Goal: Transaction & Acquisition: Purchase product/service

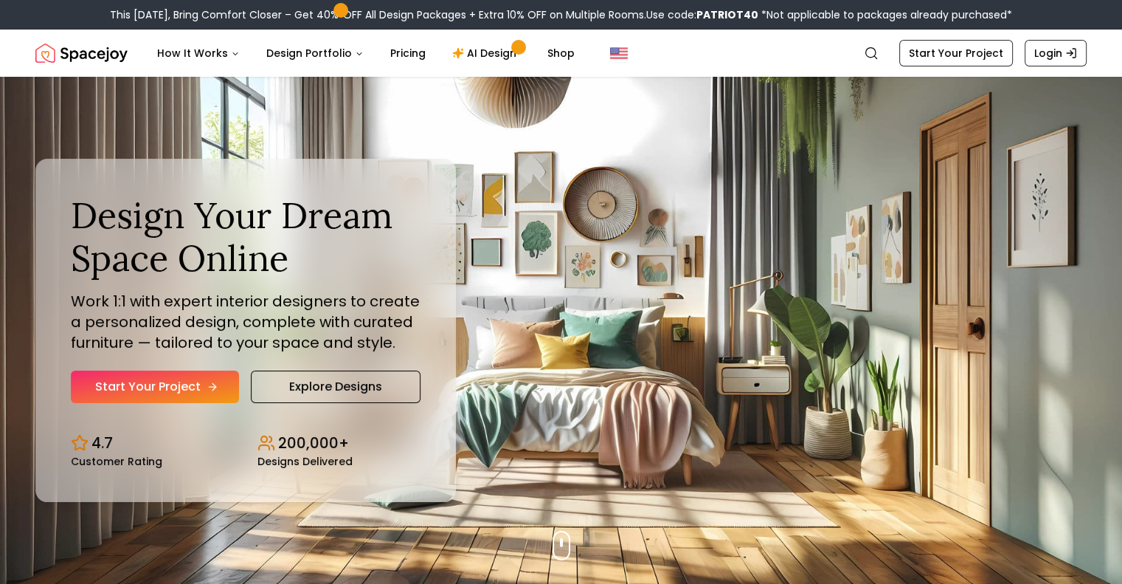
click at [180, 388] on link "Start Your Project" at bounding box center [155, 386] width 168 height 32
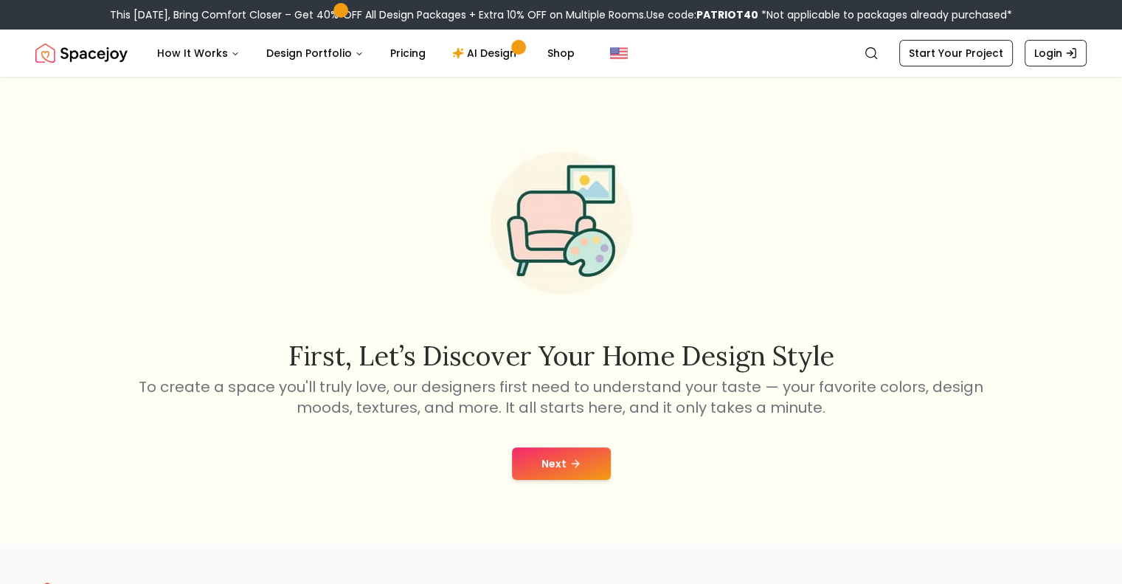
click at [572, 475] on button "Next" at bounding box center [561, 463] width 99 height 32
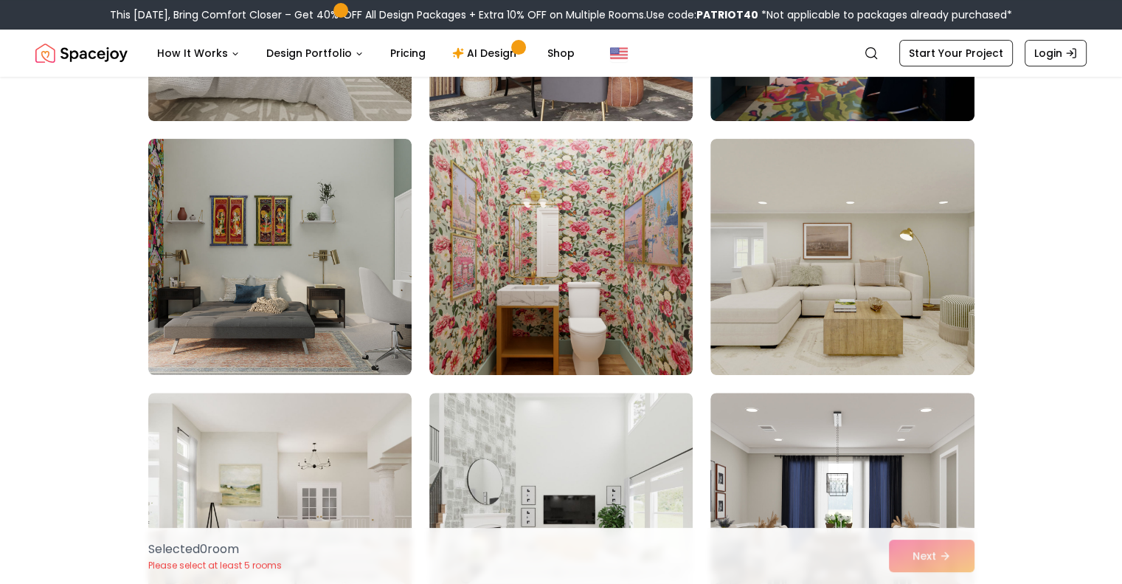
scroll to position [317, 0]
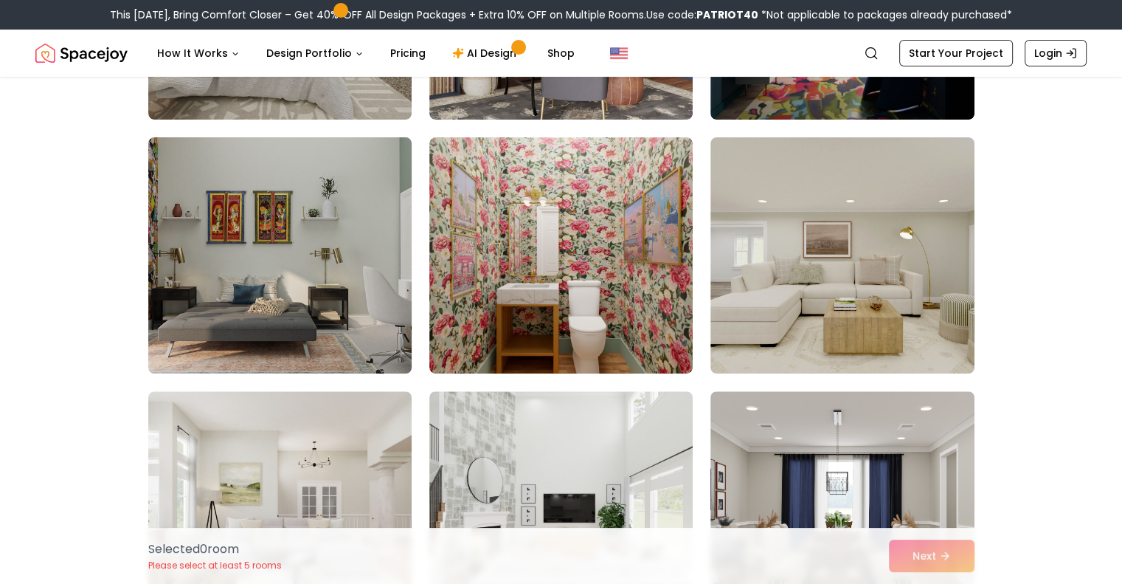
click at [313, 311] on img at bounding box center [280, 255] width 277 height 248
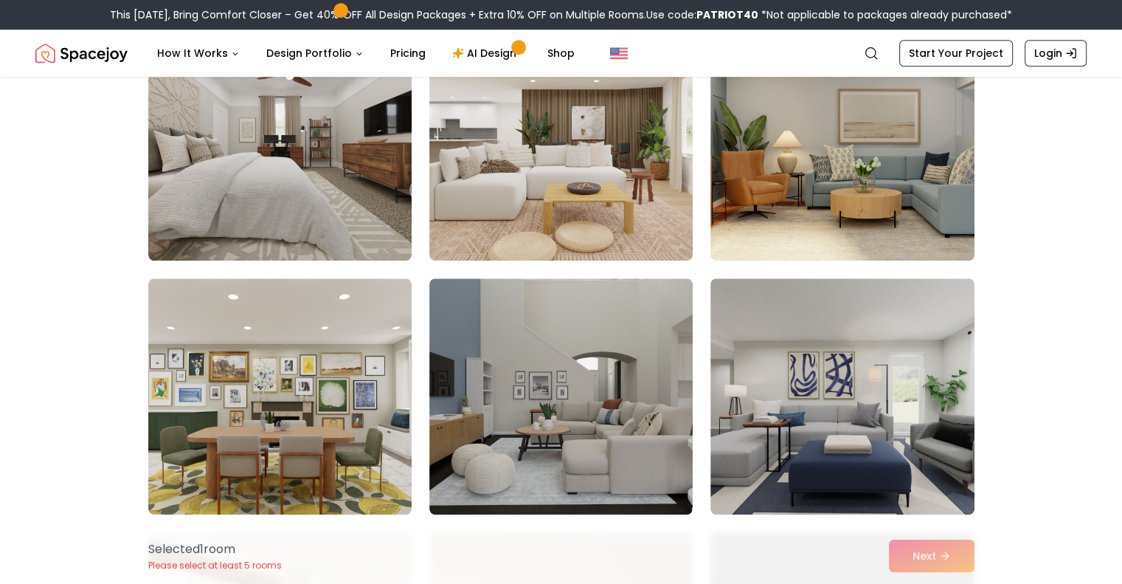
scroll to position [1385, 0]
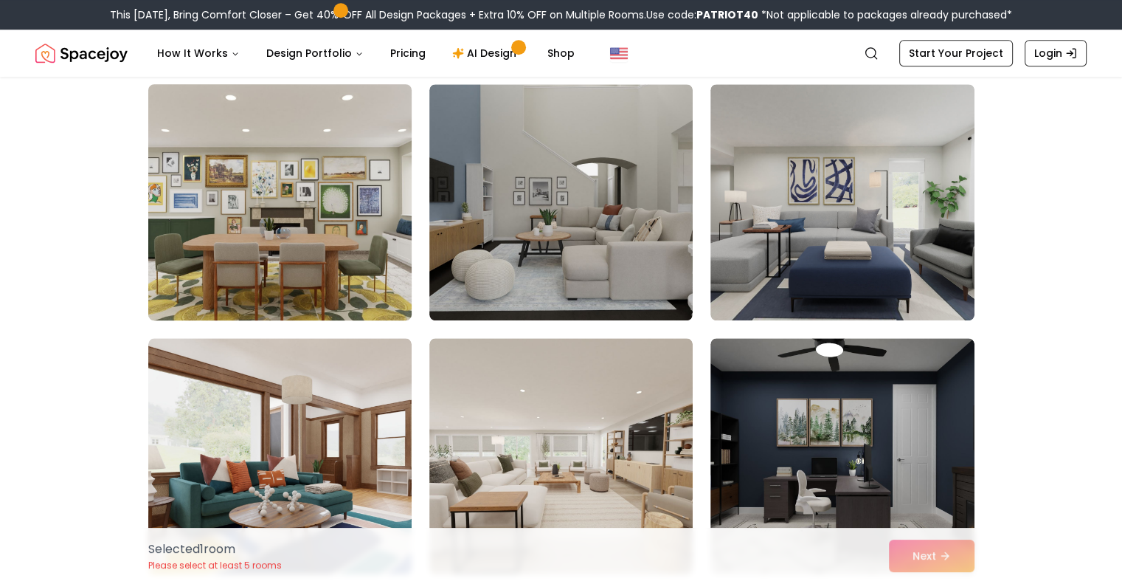
click at [335, 224] on img at bounding box center [280, 202] width 277 height 248
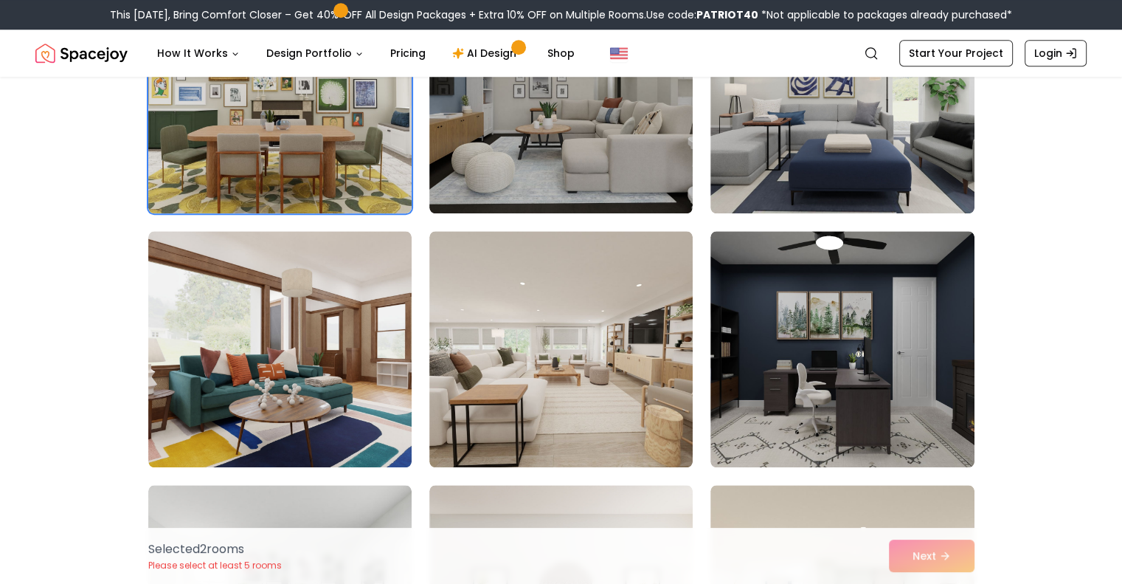
scroll to position [1502, 0]
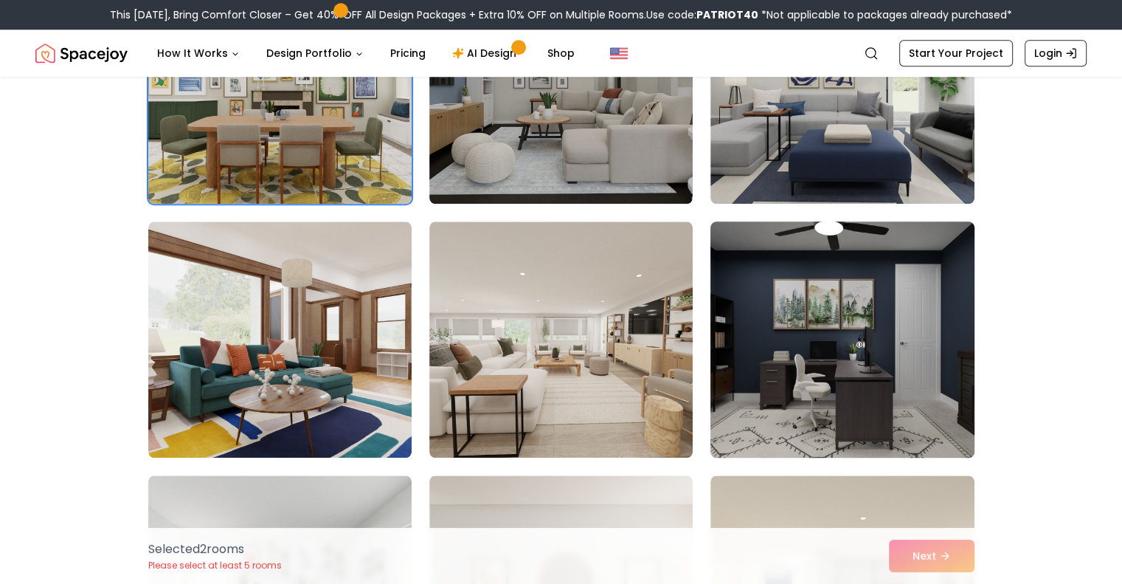
click at [839, 333] on img at bounding box center [842, 339] width 277 height 248
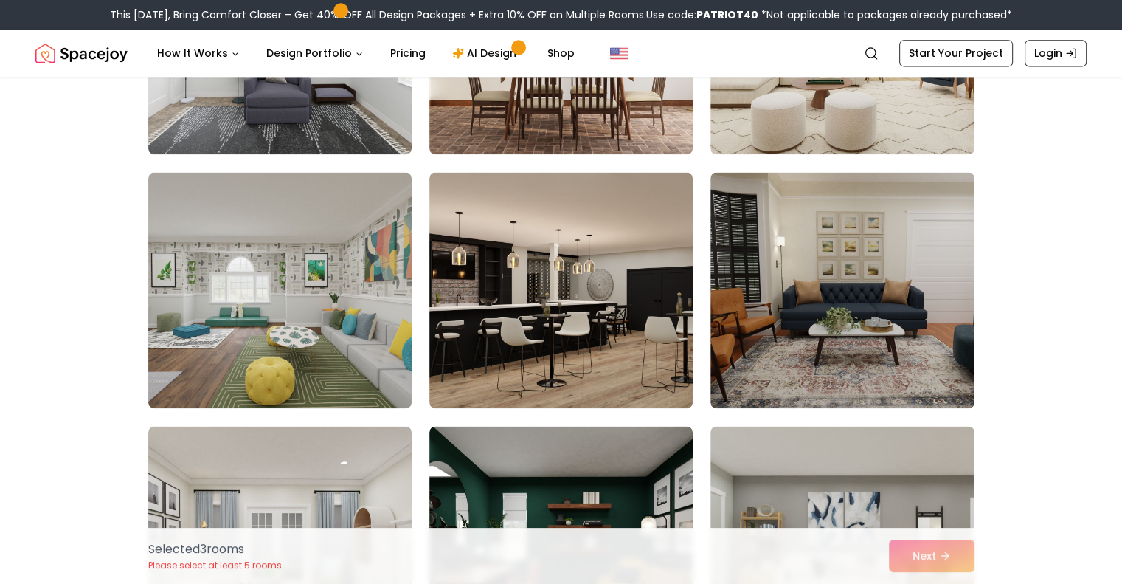
scroll to position [2060, 0]
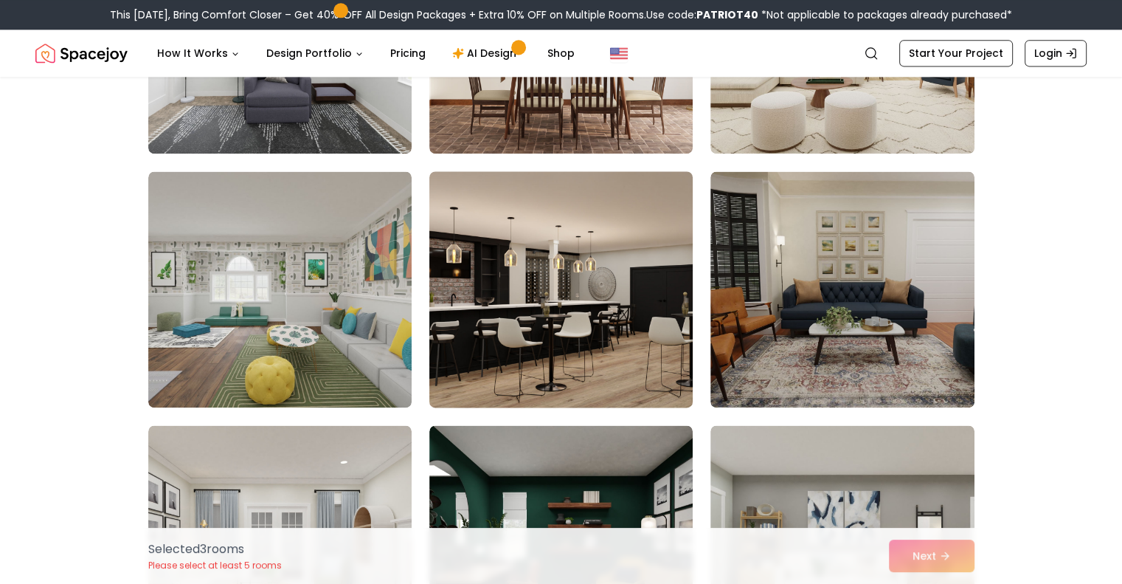
click at [546, 343] on img at bounding box center [561, 289] width 277 height 248
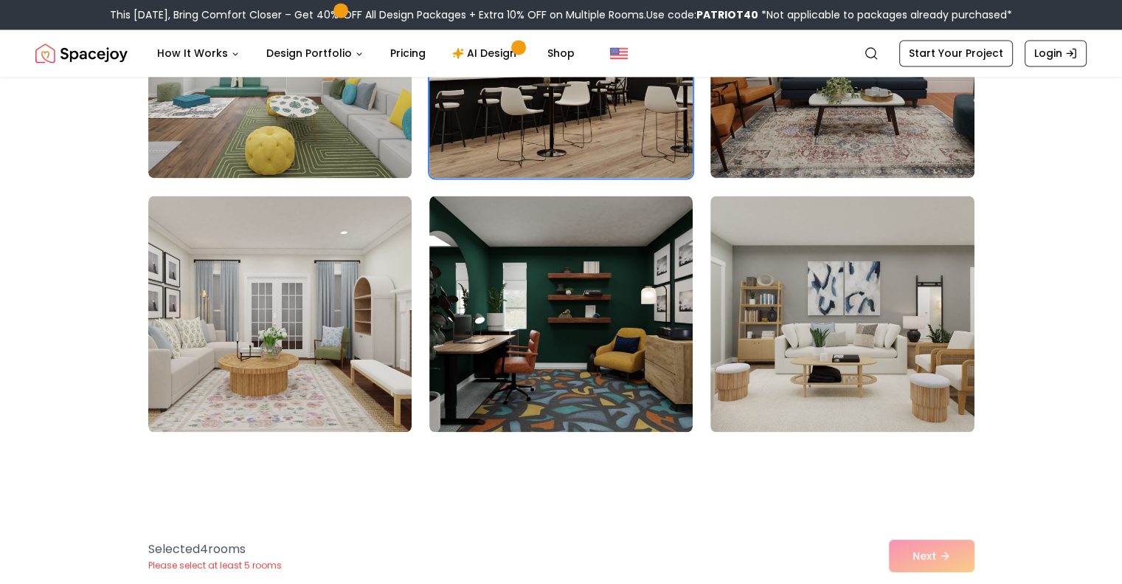
scroll to position [2398, 0]
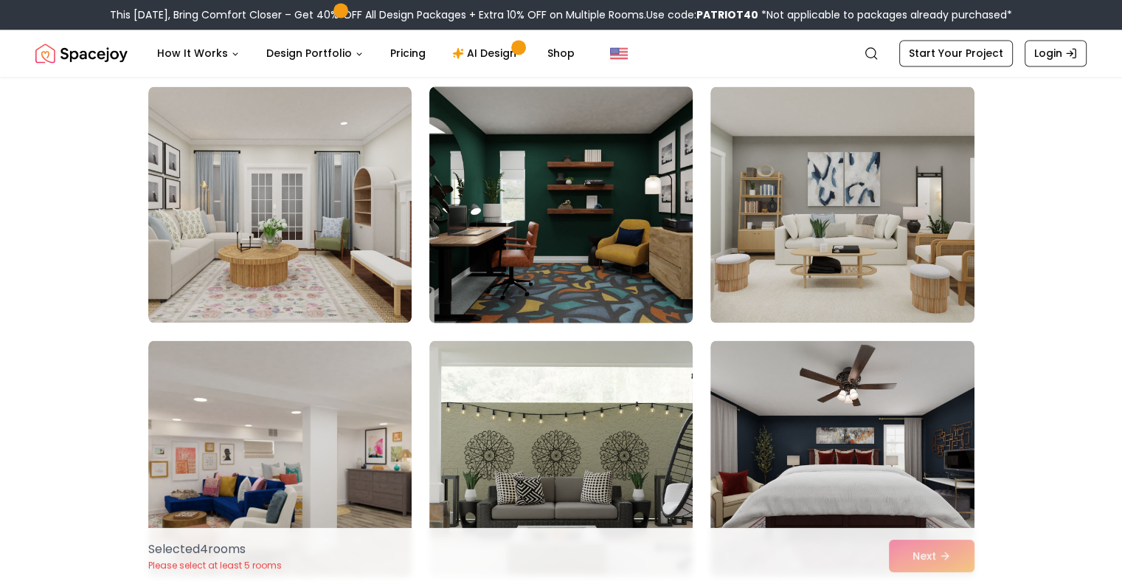
click at [469, 176] on img at bounding box center [561, 204] width 277 height 248
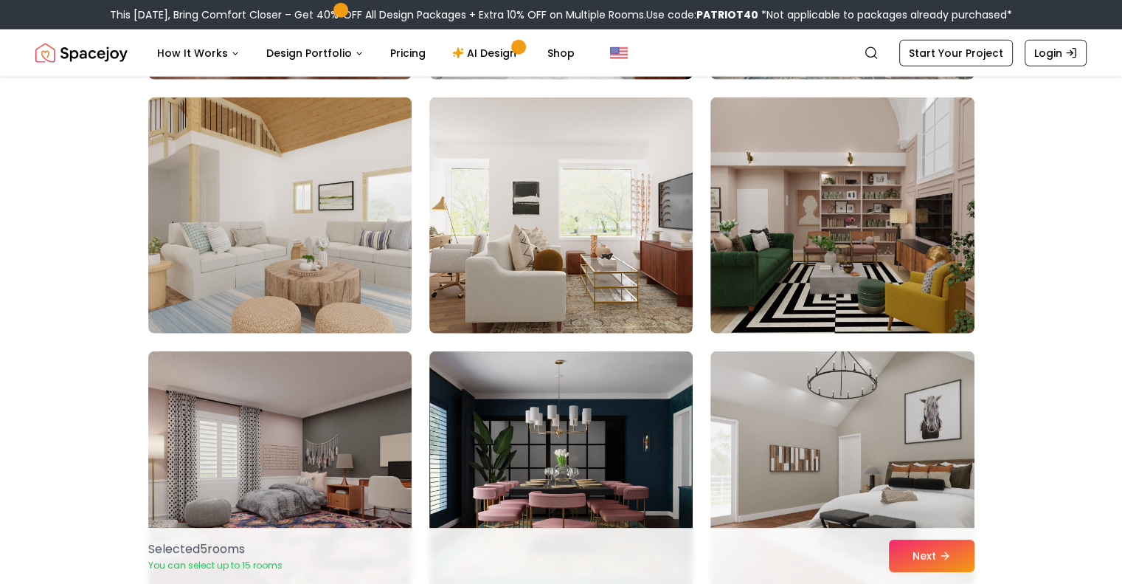
scroll to position [3659, 0]
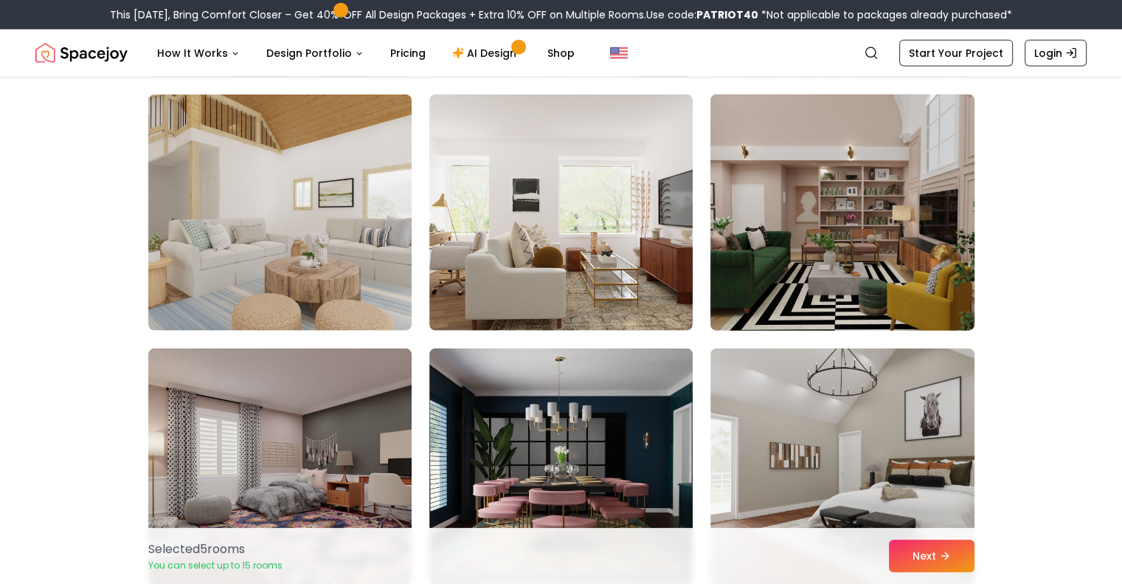
click at [840, 294] on img at bounding box center [842, 213] width 277 height 248
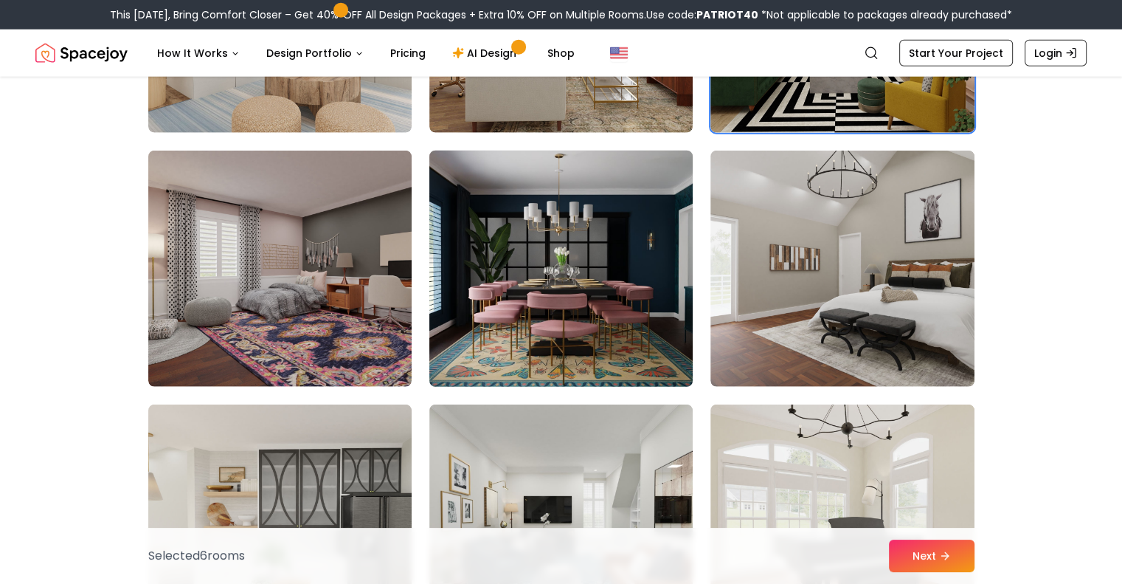
scroll to position [3858, 0]
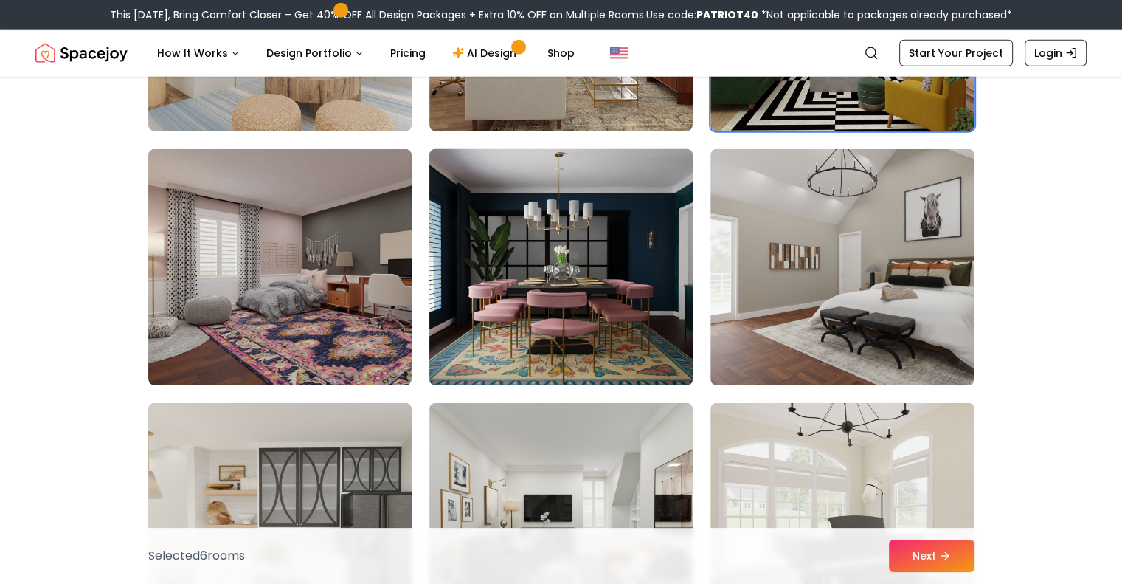
click at [468, 289] on img at bounding box center [561, 267] width 277 height 248
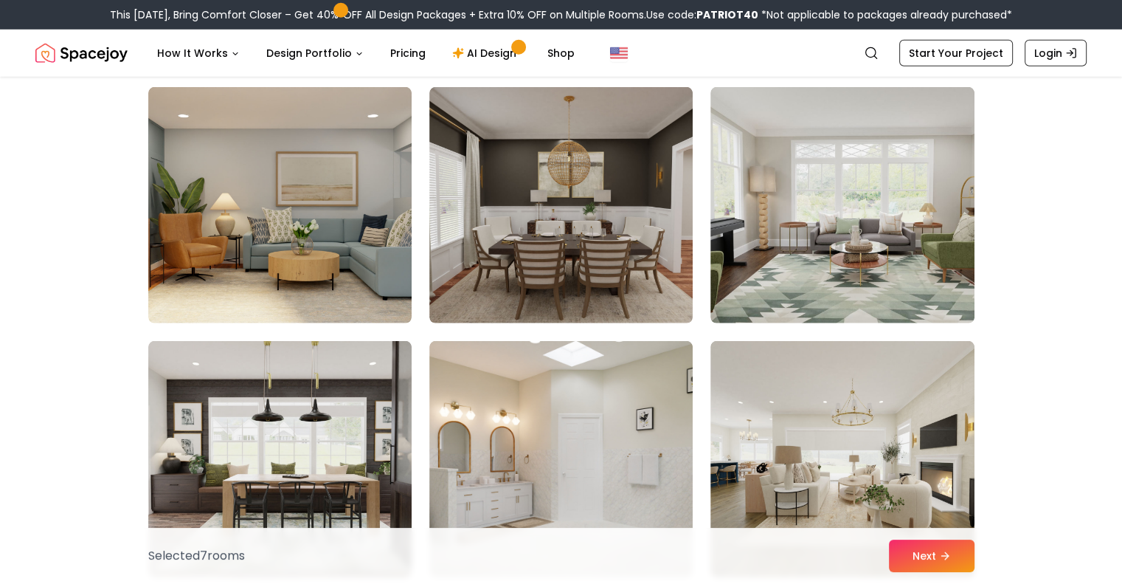
scroll to position [4428, 0]
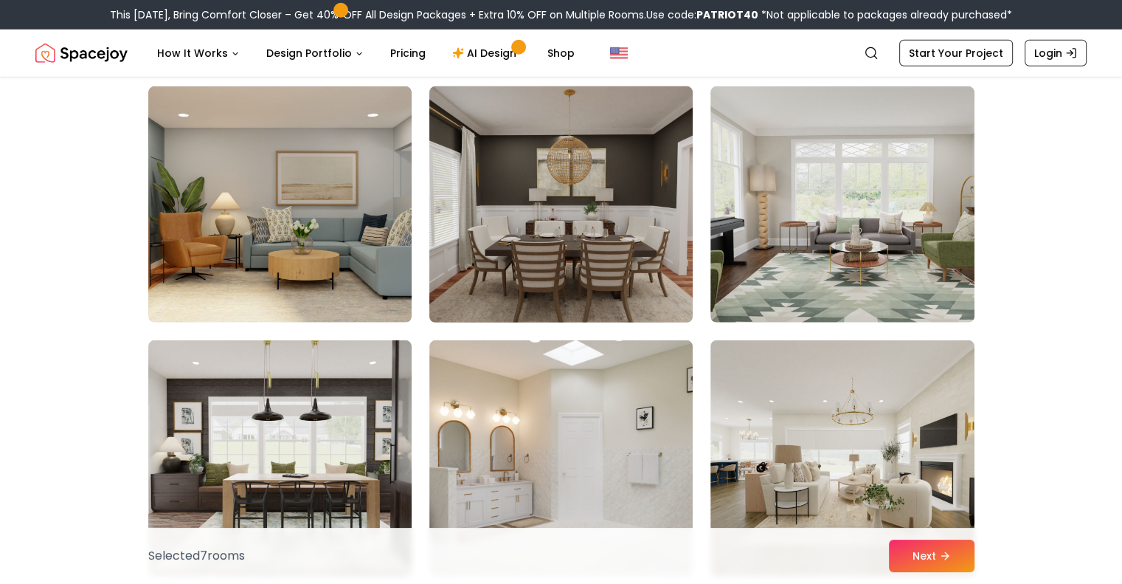
click at [593, 232] on img at bounding box center [561, 204] width 277 height 248
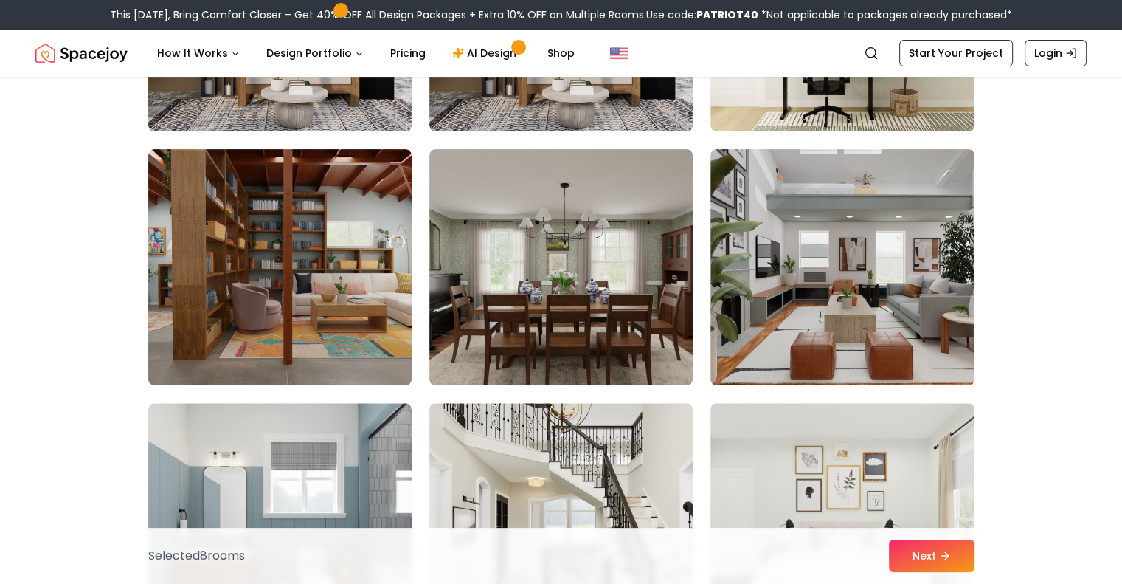
scroll to position [6140, 0]
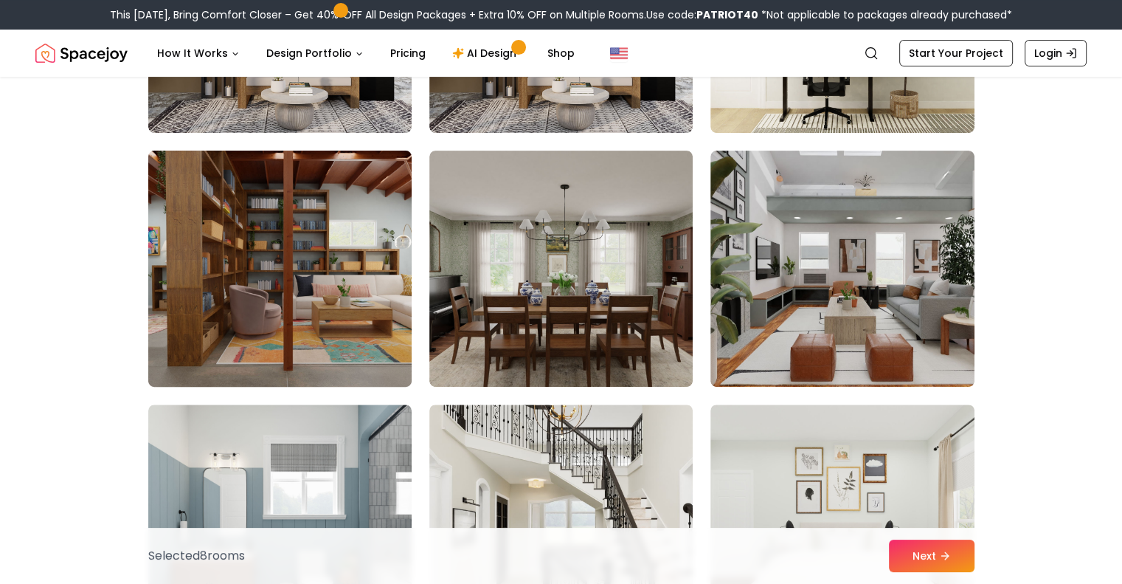
click at [359, 268] on img at bounding box center [280, 269] width 277 height 248
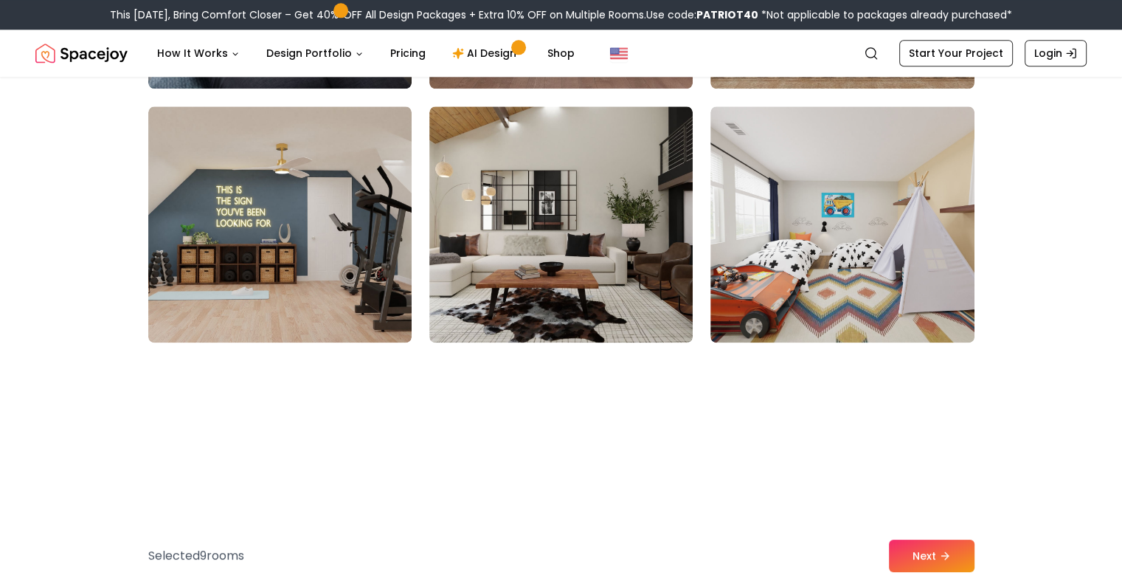
scroll to position [7468, 0]
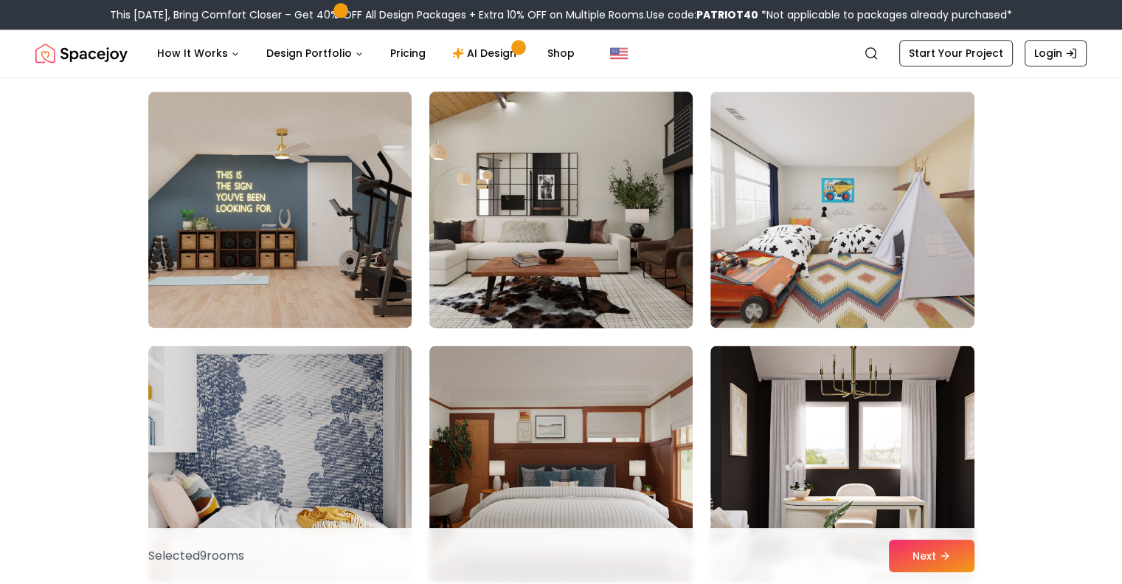
click at [606, 256] on img at bounding box center [561, 210] width 277 height 248
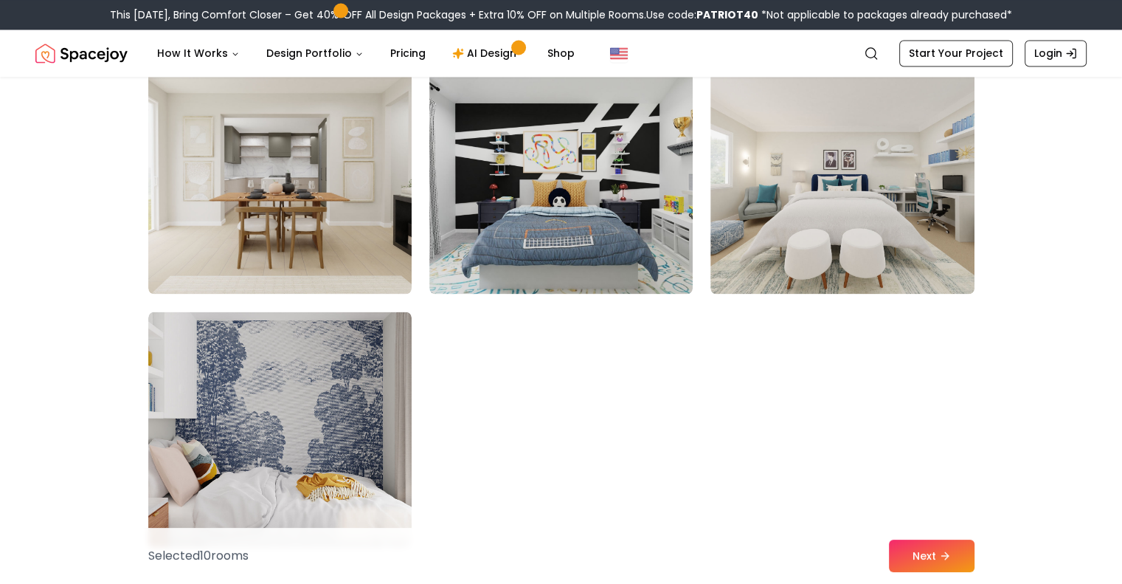
scroll to position [8342, 0]
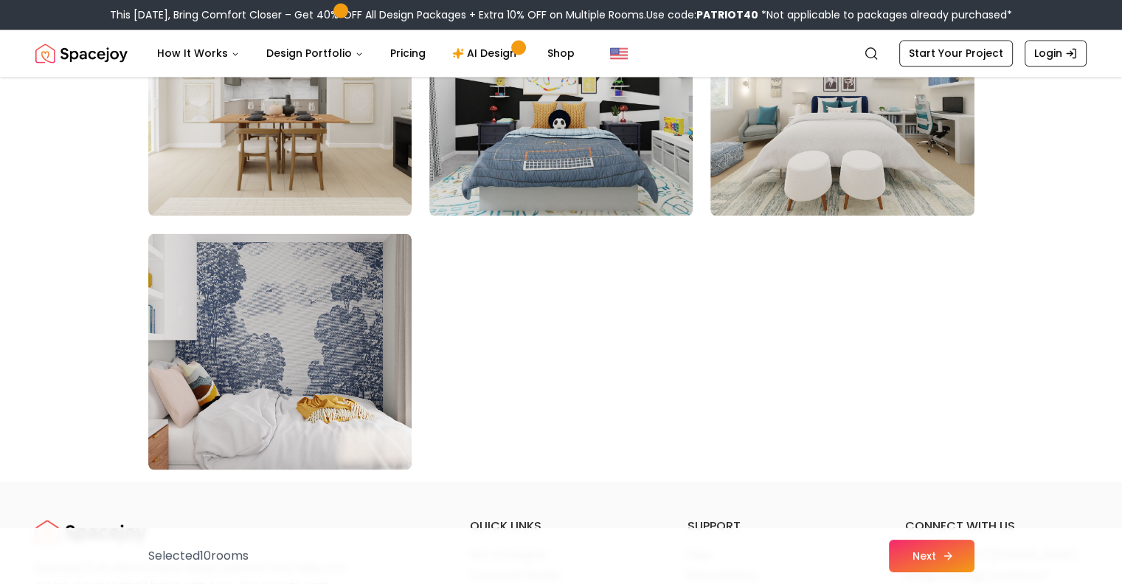
click at [935, 556] on button "Next" at bounding box center [932, 555] width 86 height 32
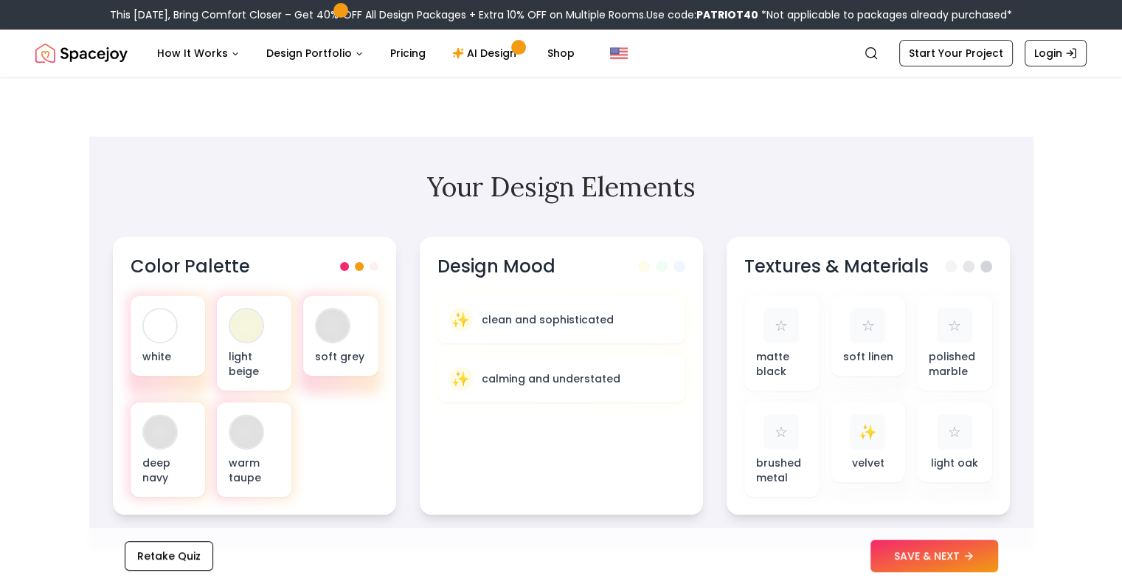
scroll to position [44, 0]
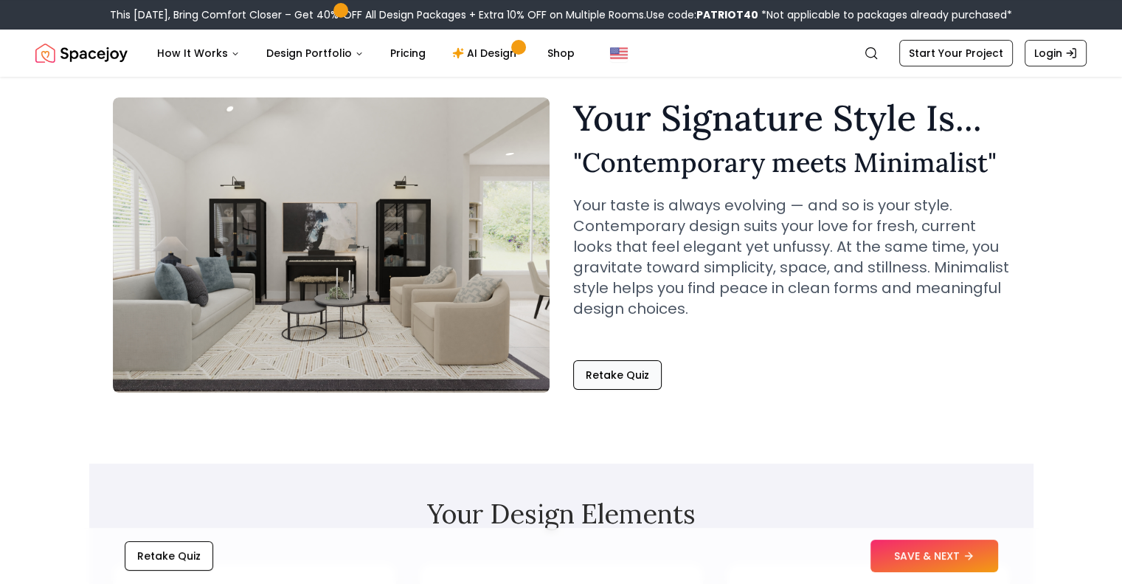
click at [640, 370] on button "Retake Quiz" at bounding box center [617, 375] width 89 height 30
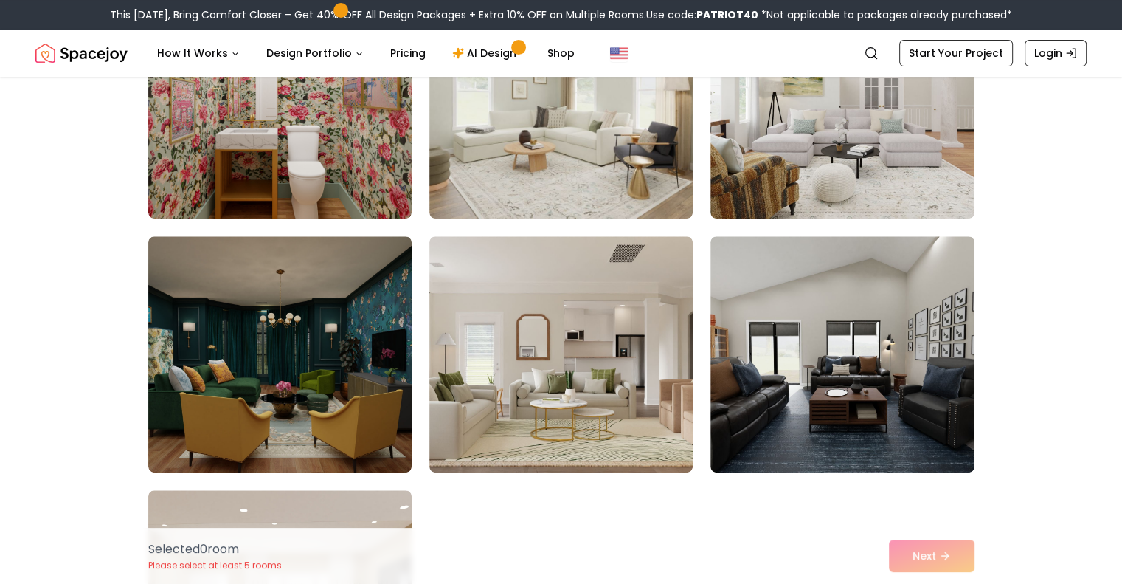
scroll to position [475, 0]
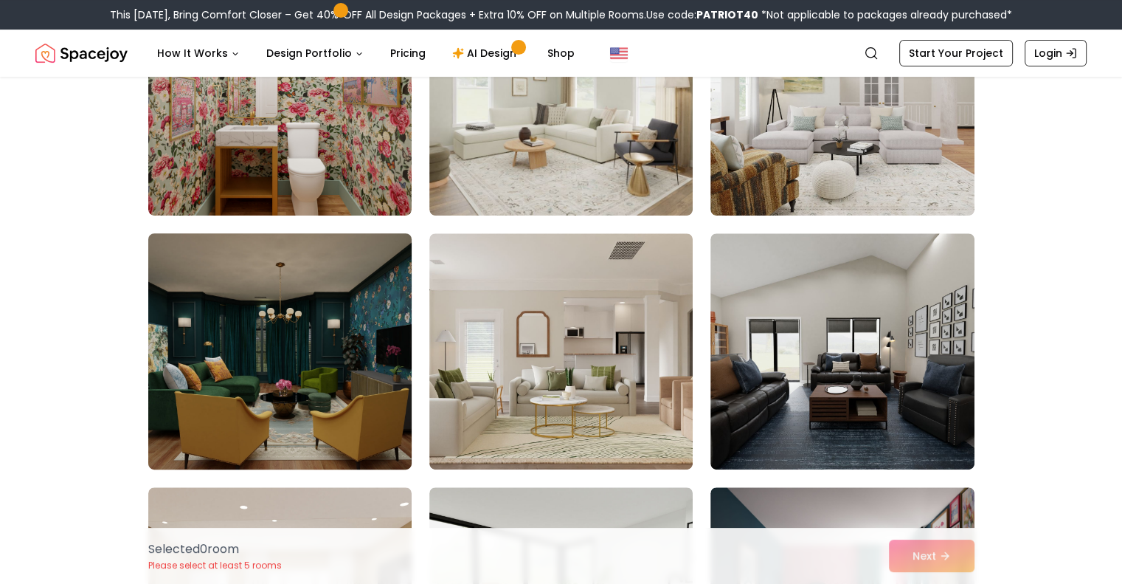
click at [224, 406] on img at bounding box center [280, 351] width 277 height 248
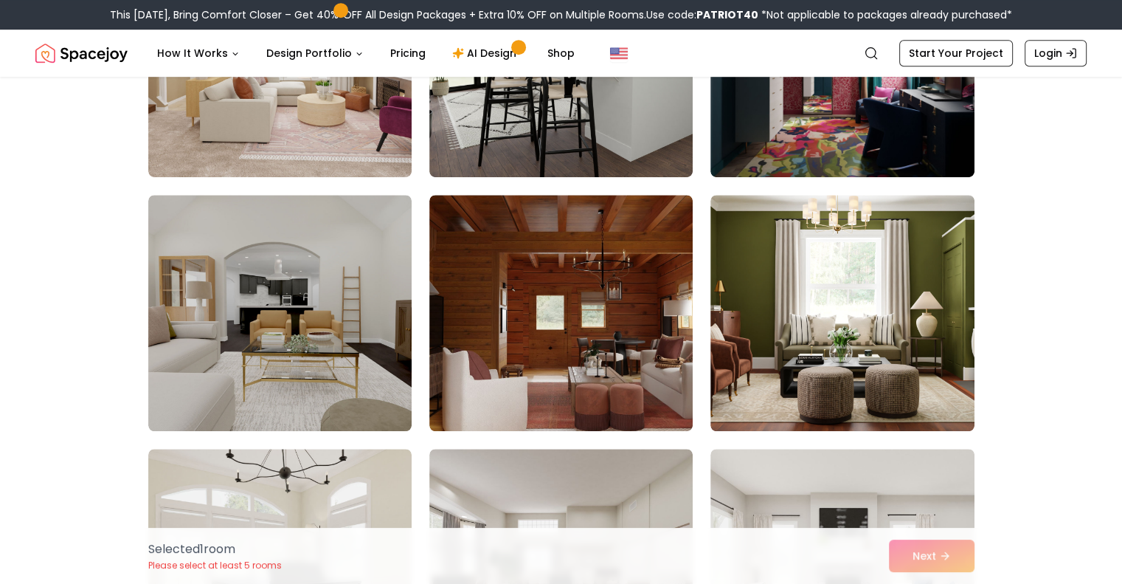
scroll to position [1022, 0]
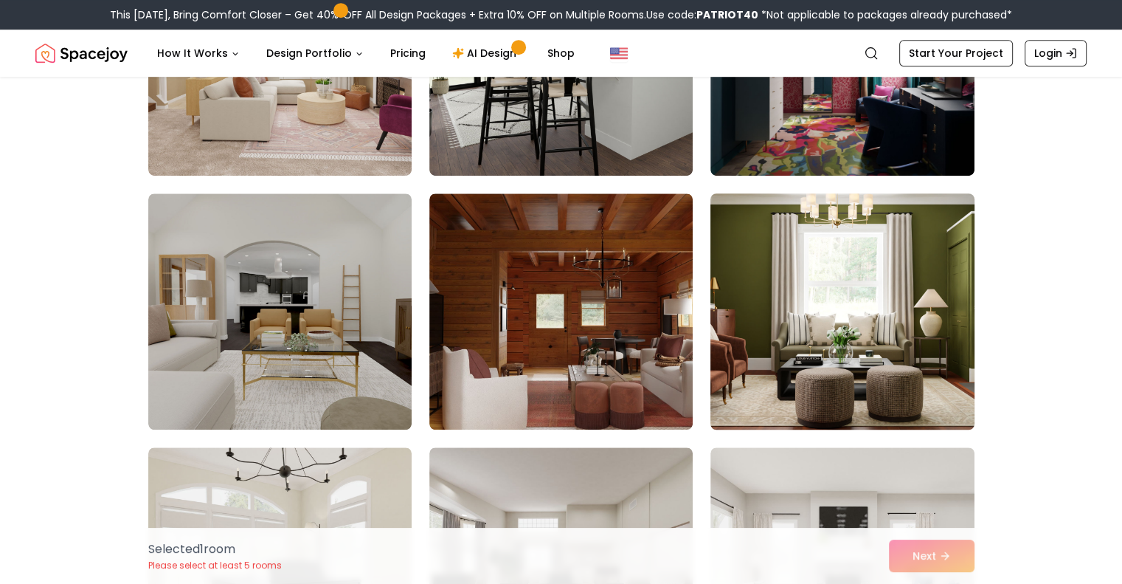
click at [877, 362] on img at bounding box center [842, 311] width 277 height 248
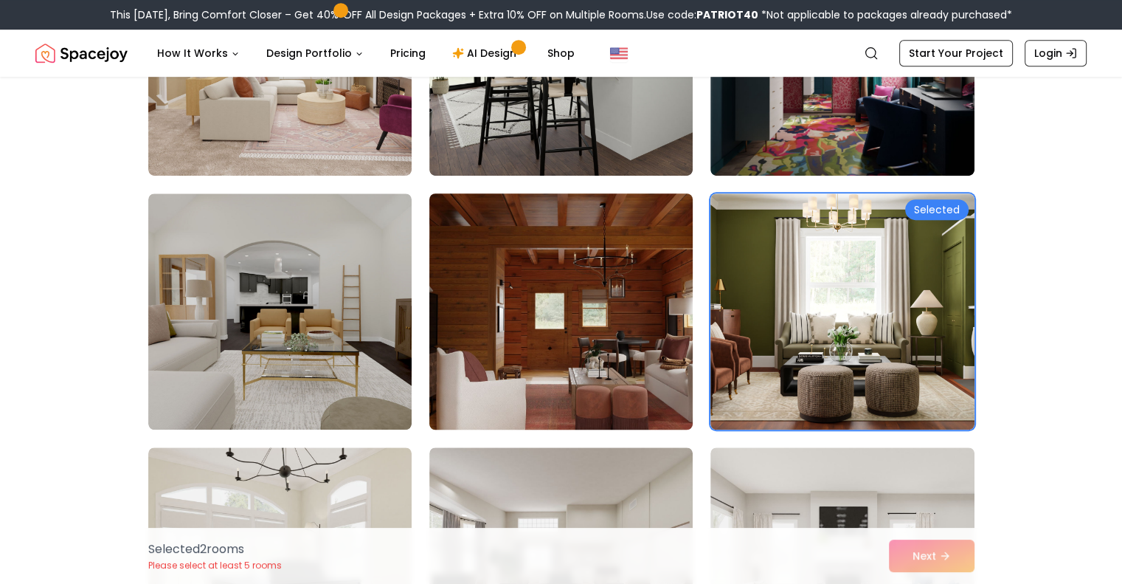
click at [559, 333] on img at bounding box center [561, 311] width 277 height 248
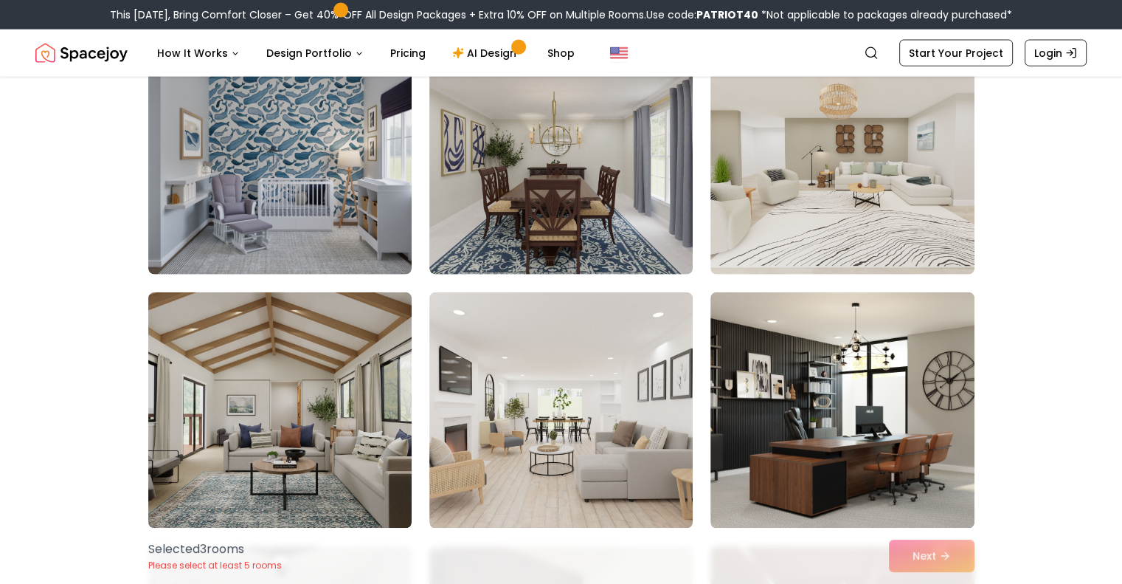
scroll to position [3473, 0]
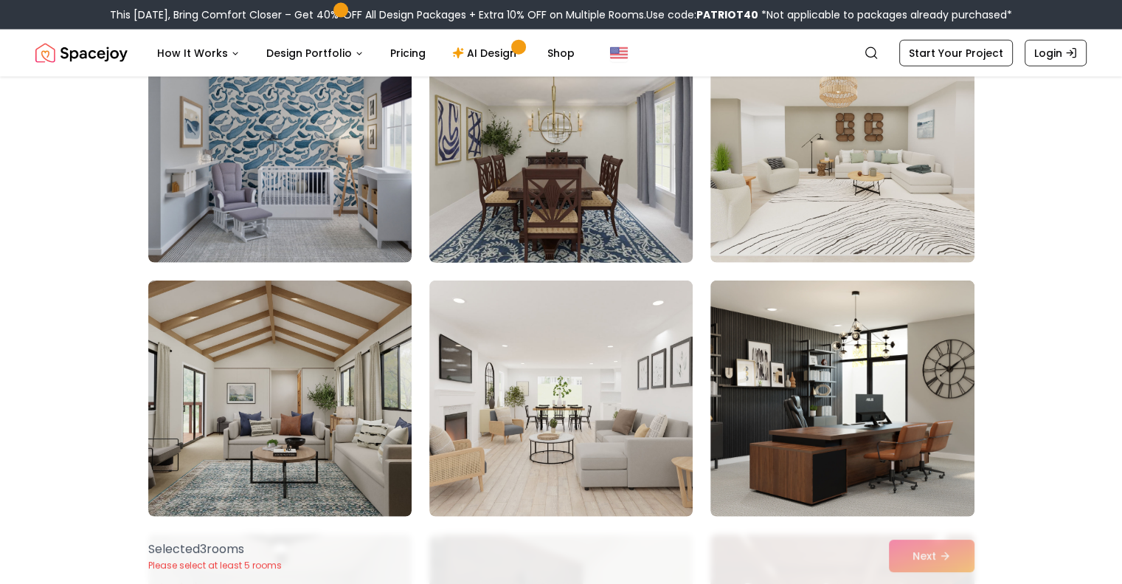
click at [579, 187] on img at bounding box center [561, 145] width 277 height 248
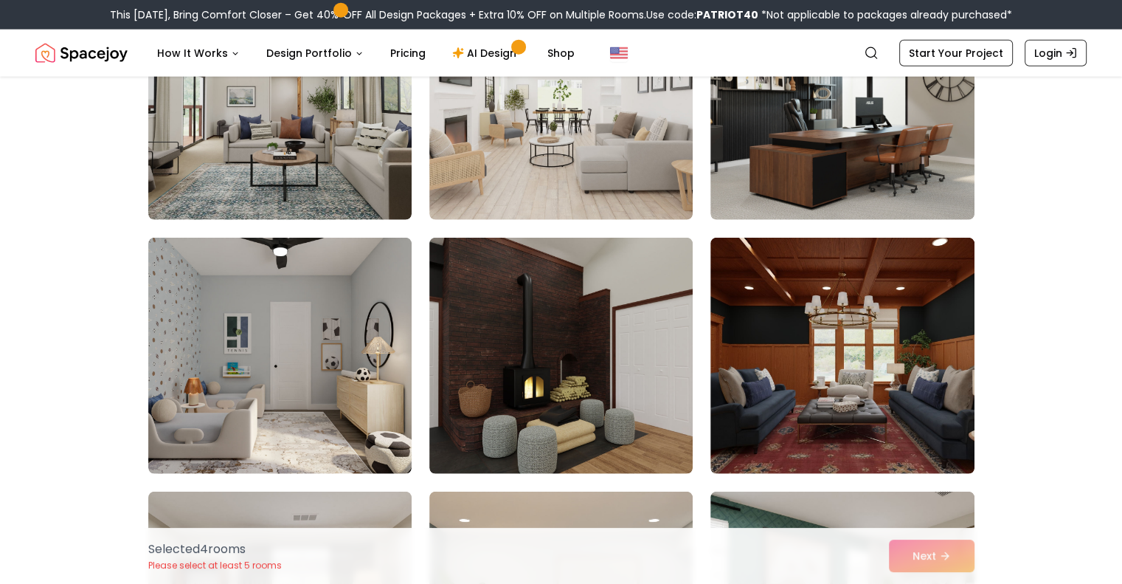
scroll to position [3840, 0]
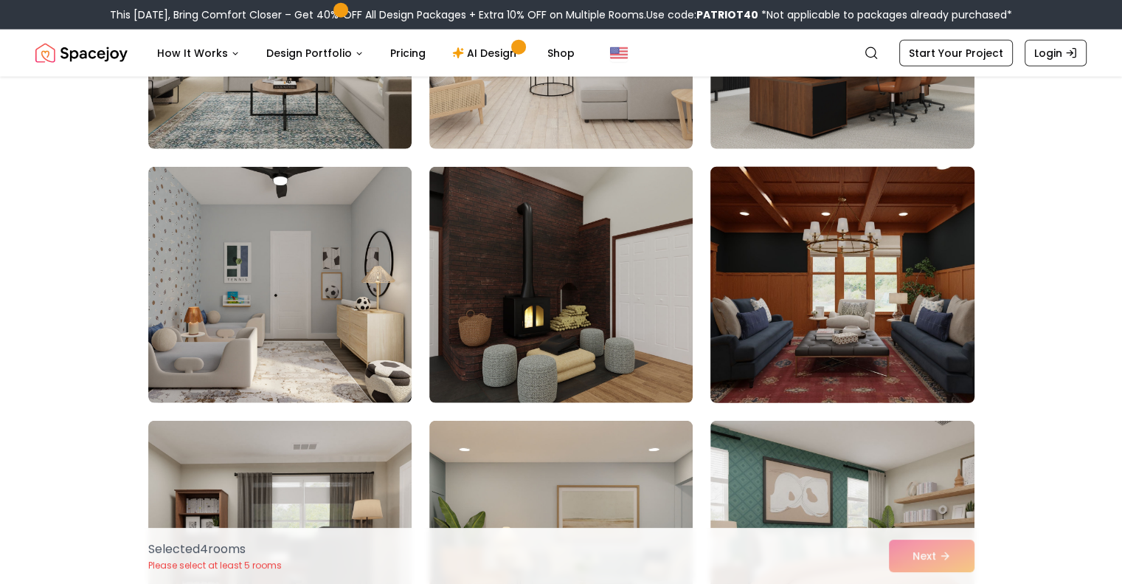
click at [842, 325] on img at bounding box center [842, 285] width 277 height 248
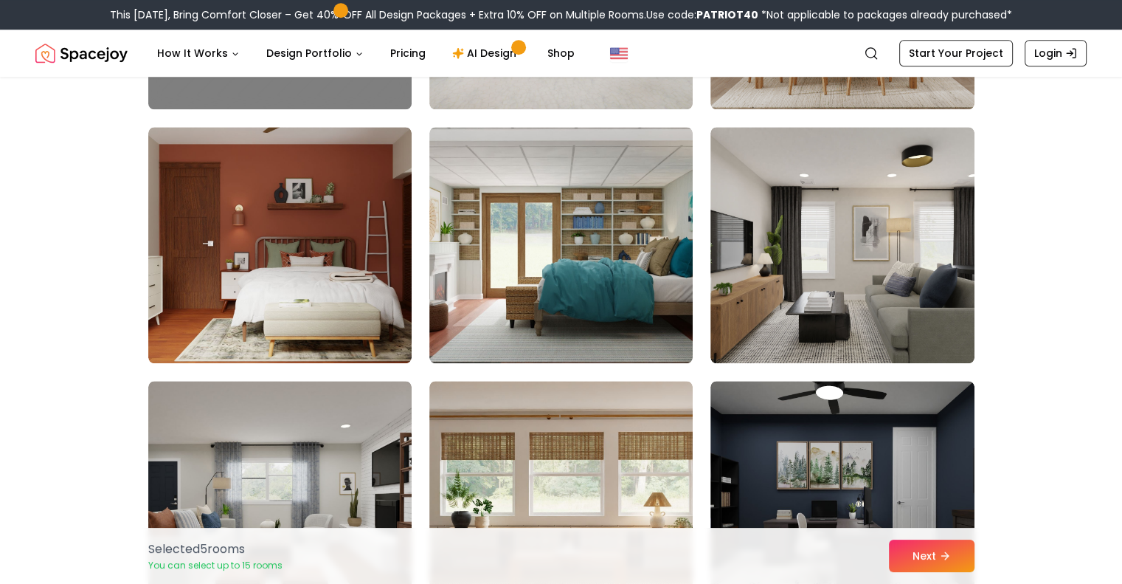
scroll to position [7438, 0]
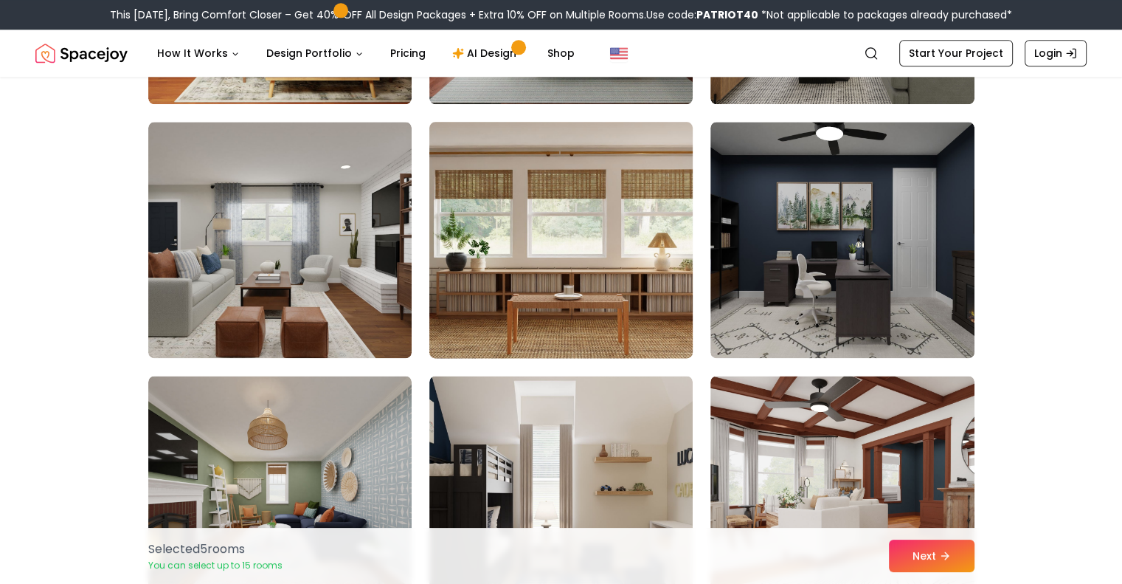
click at [586, 309] on img at bounding box center [561, 240] width 277 height 248
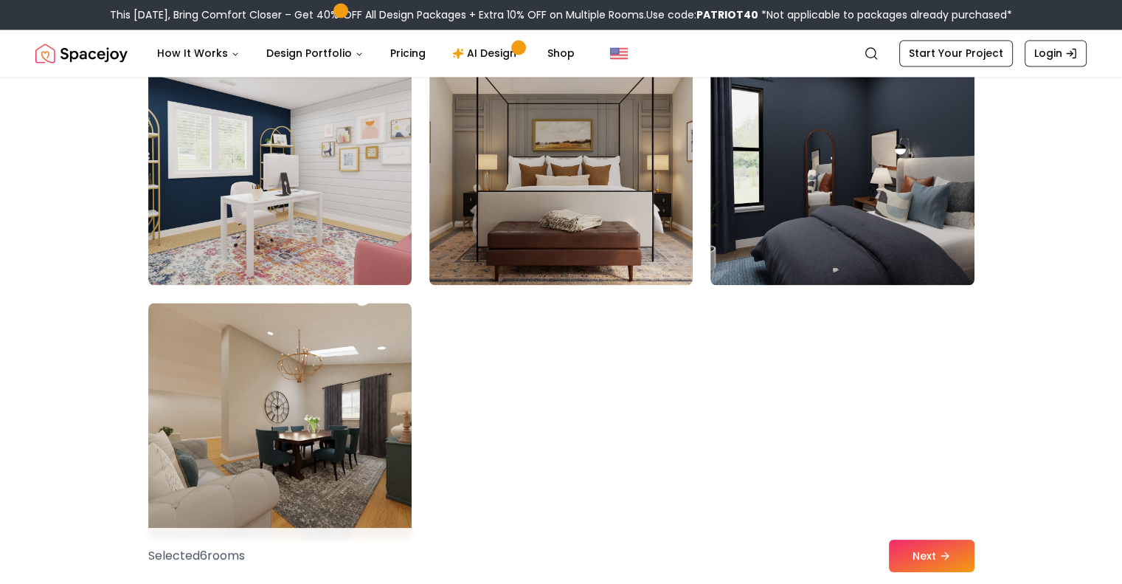
scroll to position [8324, 0]
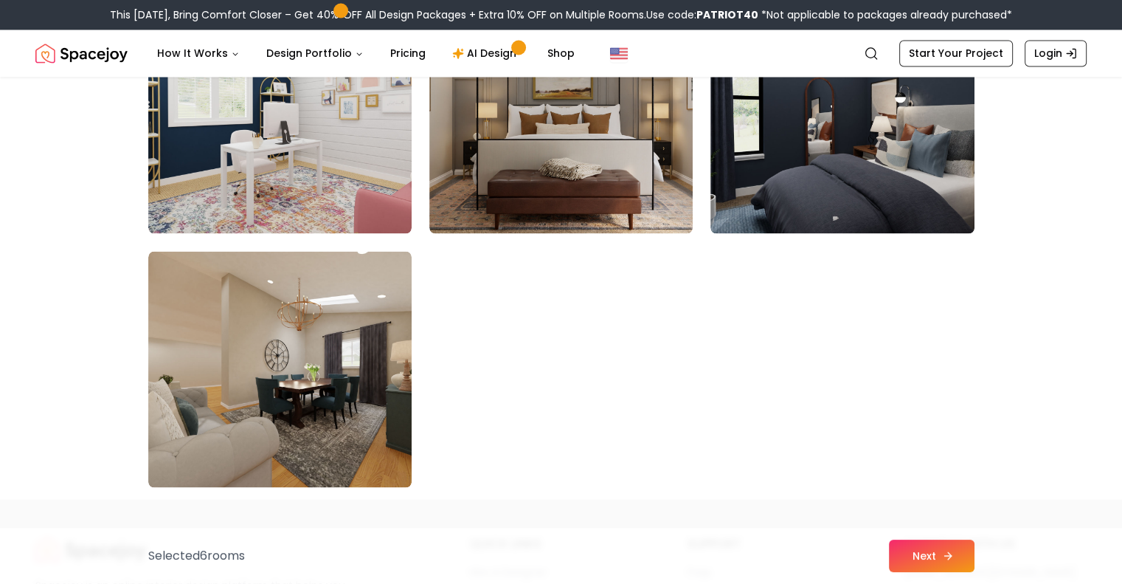
click at [927, 558] on button "Next" at bounding box center [932, 555] width 86 height 32
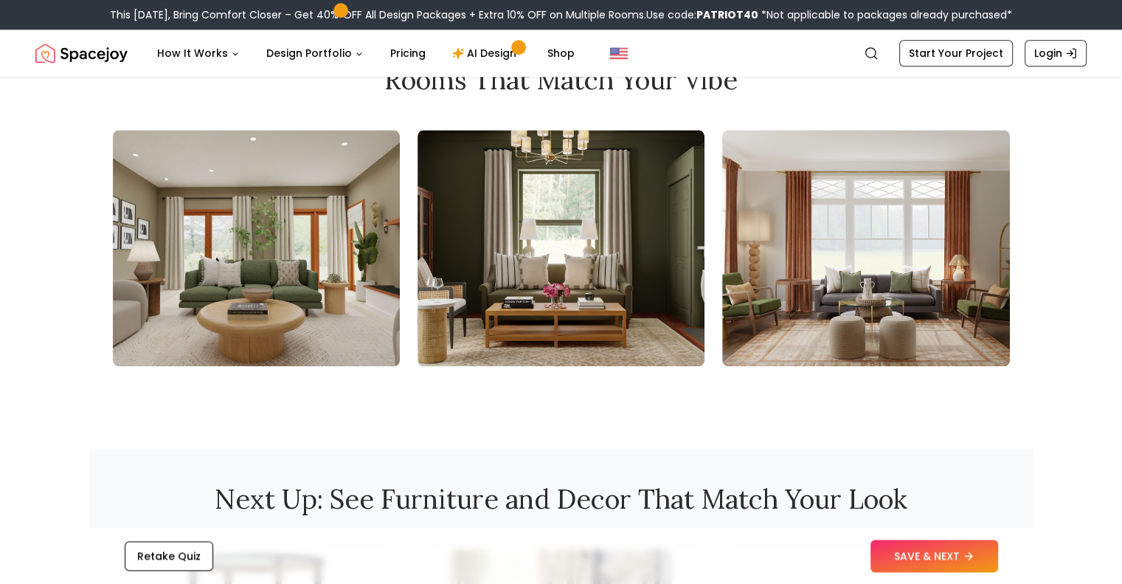
scroll to position [1598, 0]
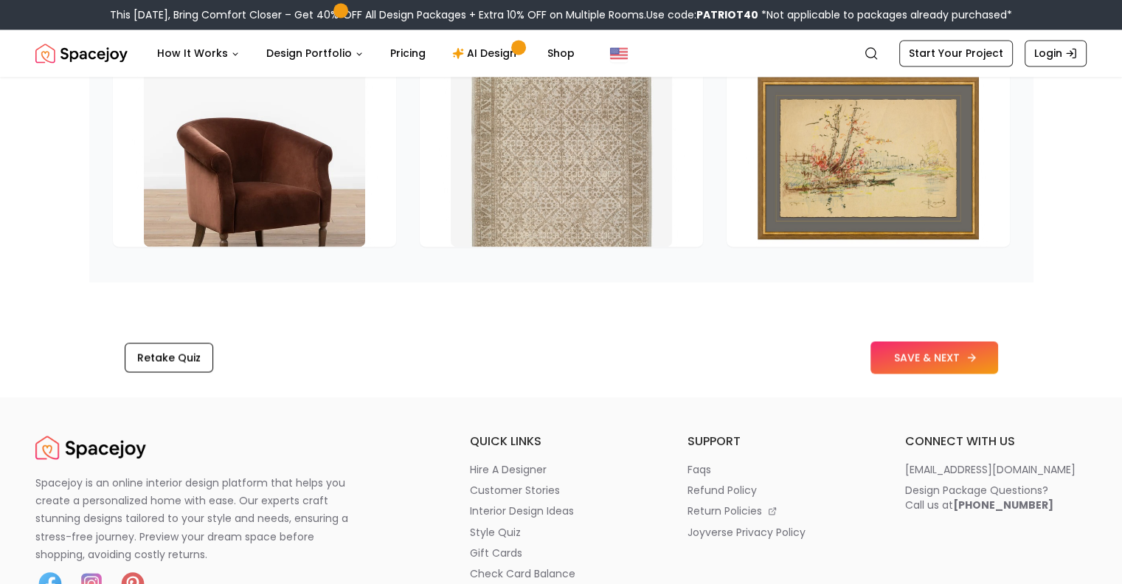
click at [957, 352] on button "SAVE & NEXT" at bounding box center [934, 357] width 128 height 32
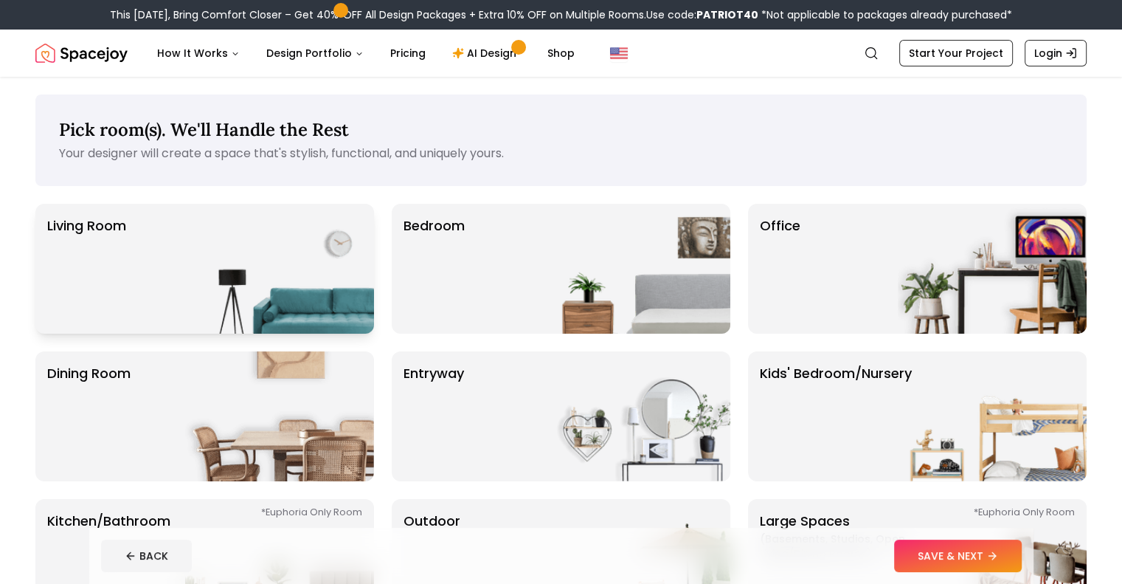
click at [331, 274] on img at bounding box center [279, 269] width 189 height 130
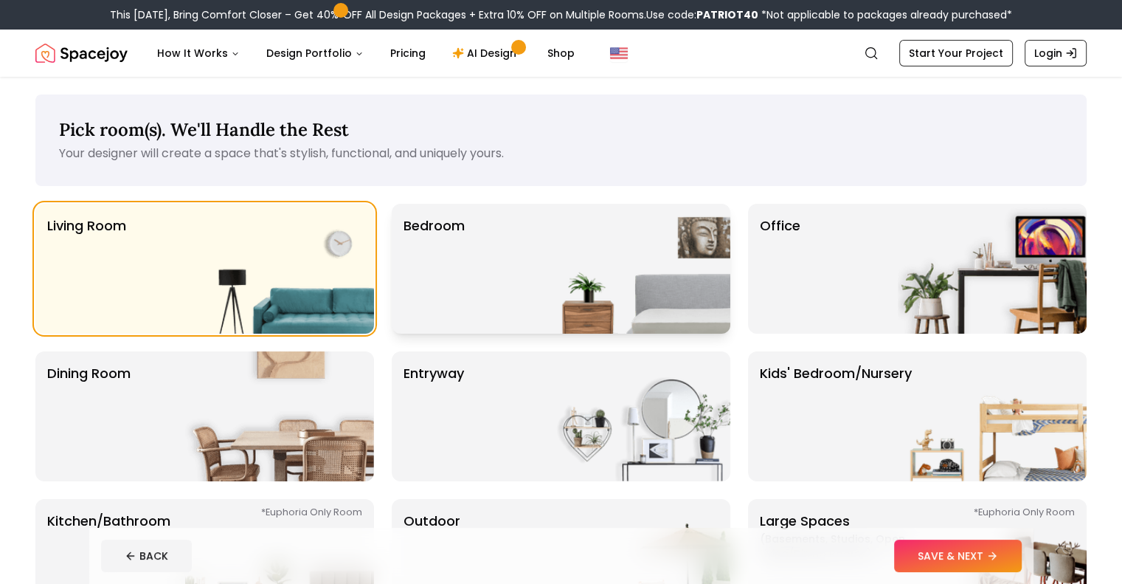
click at [588, 259] on img at bounding box center [635, 269] width 189 height 130
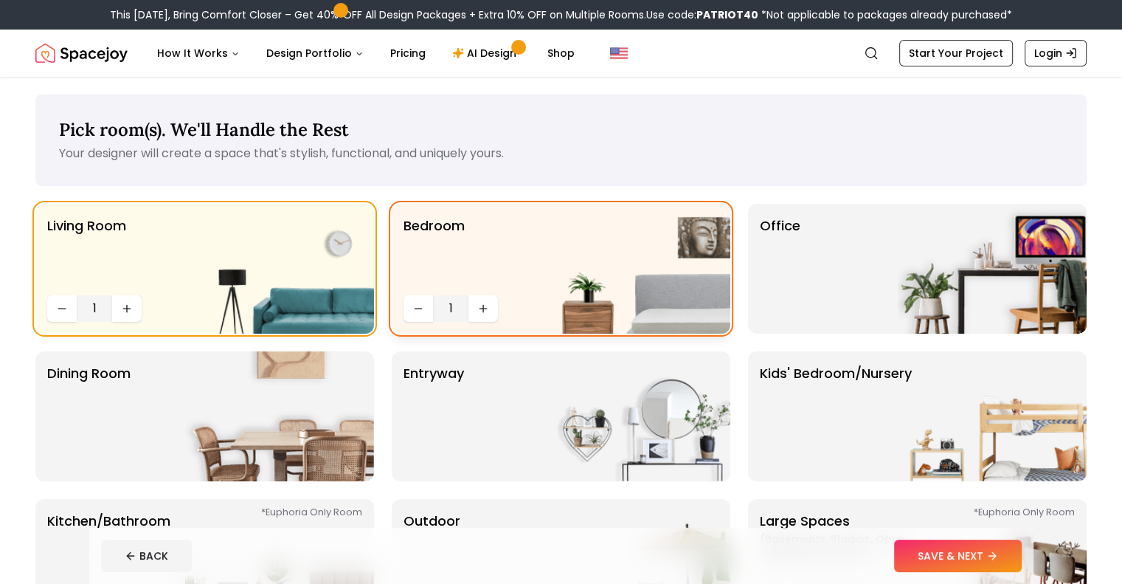
click at [444, 233] on p "Bedroom" at bounding box center [434, 252] width 61 height 74
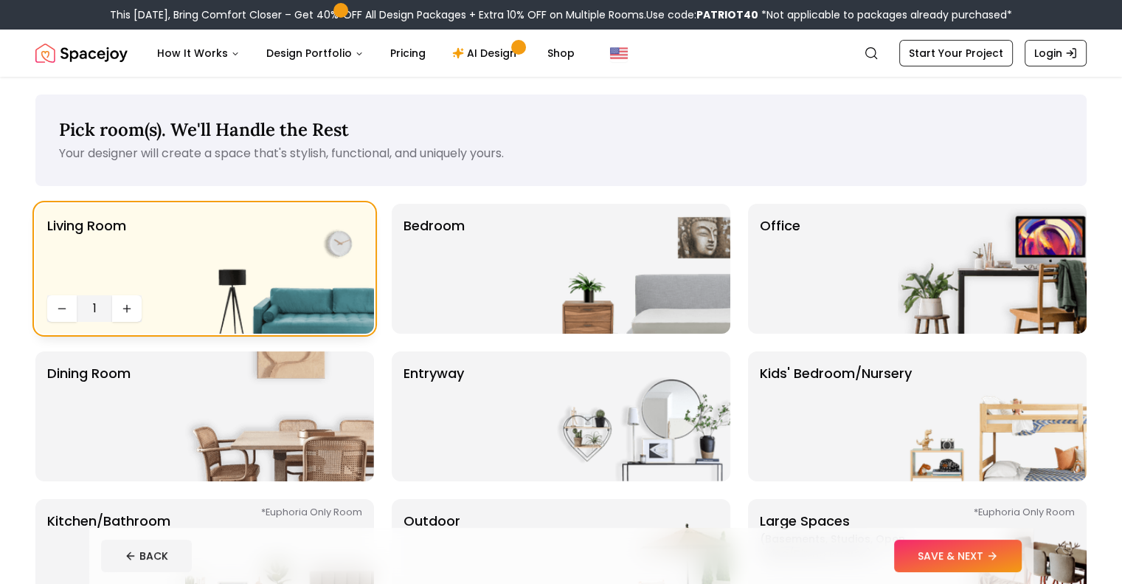
click at [325, 230] on img at bounding box center [279, 269] width 189 height 130
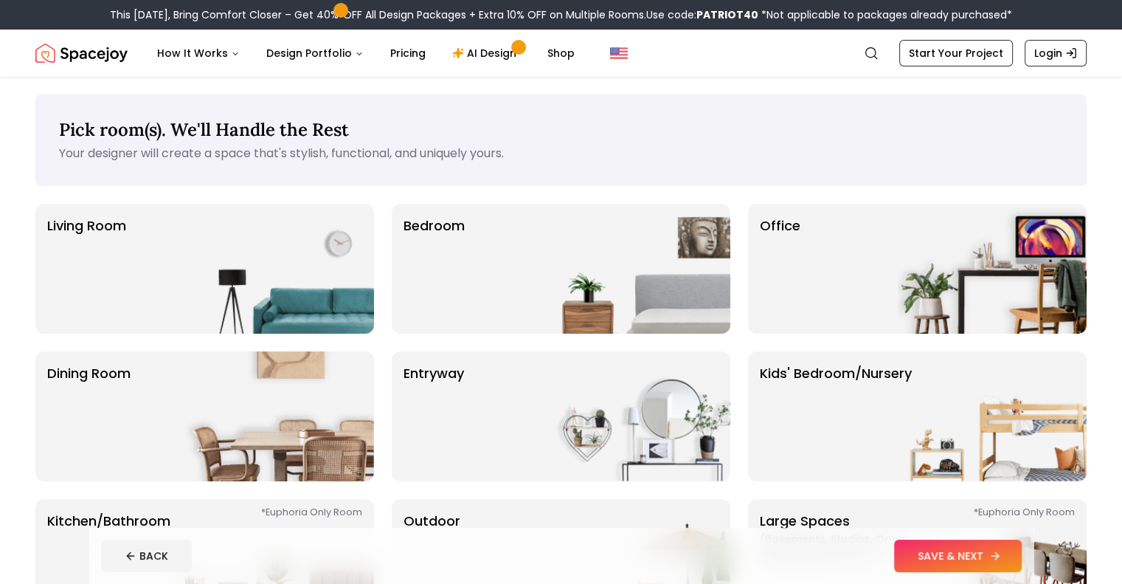
click at [980, 550] on button "SAVE & NEXT" at bounding box center [958, 555] width 128 height 32
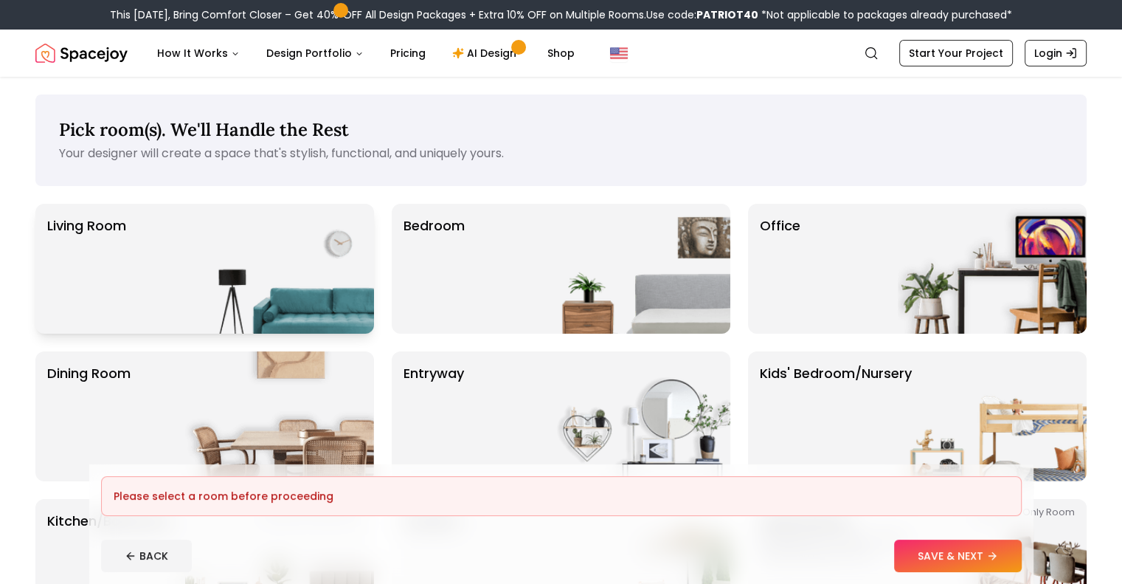
click at [252, 268] on img at bounding box center [279, 269] width 189 height 130
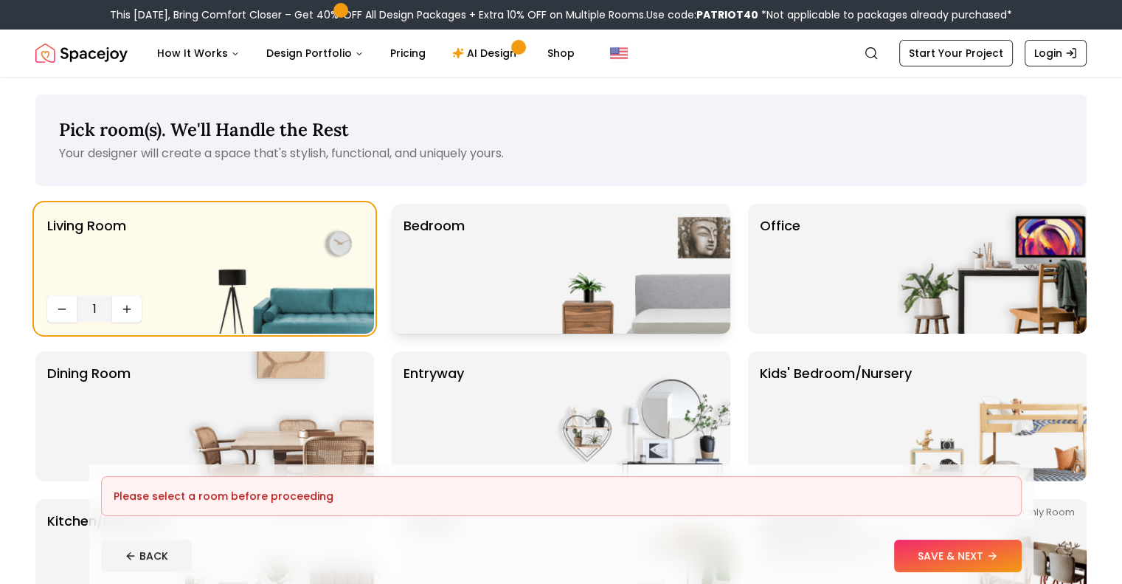
click at [525, 256] on div "Bedroom" at bounding box center [561, 269] width 339 height 130
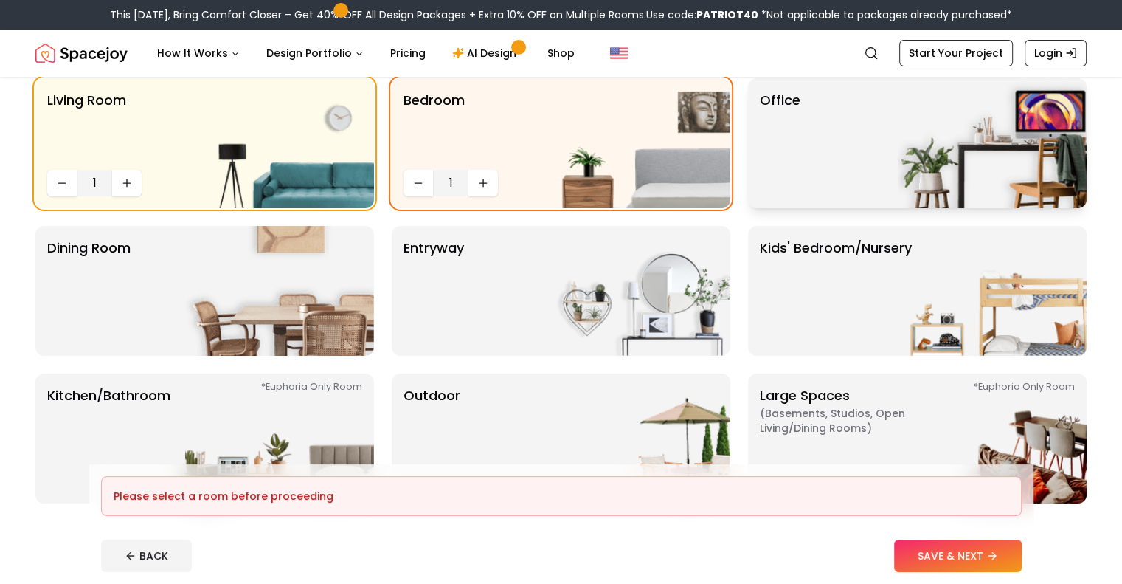
scroll to position [128, 0]
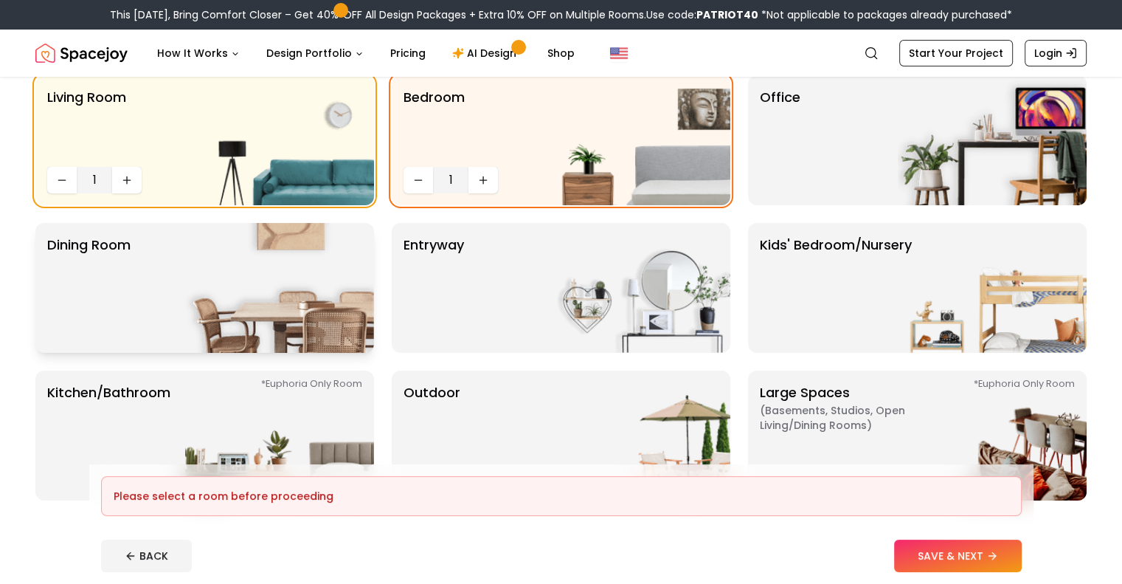
click at [278, 254] on img at bounding box center [279, 288] width 189 height 130
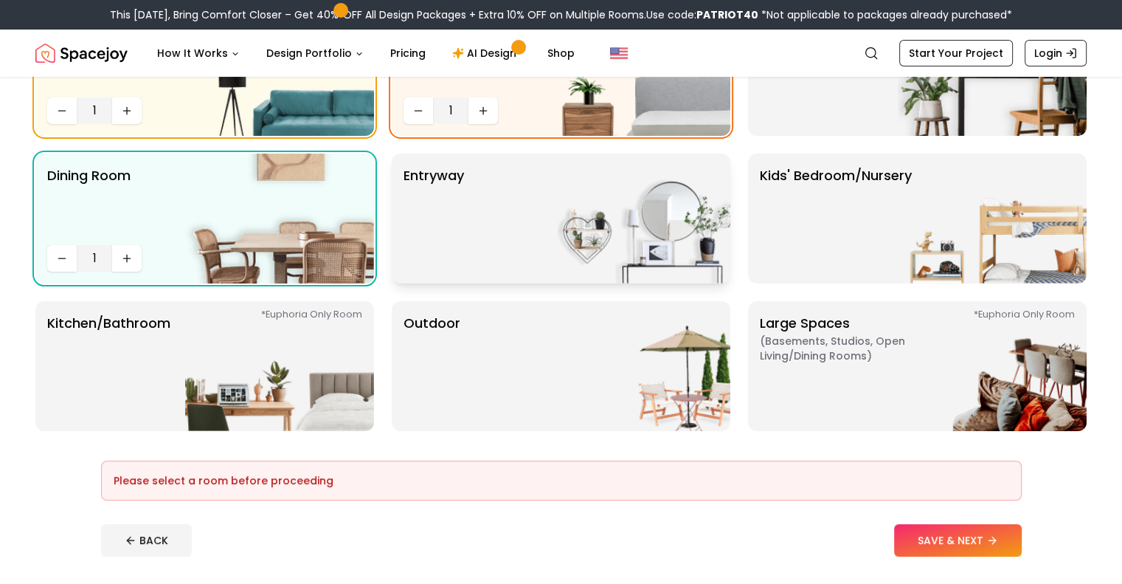
scroll to position [195, 0]
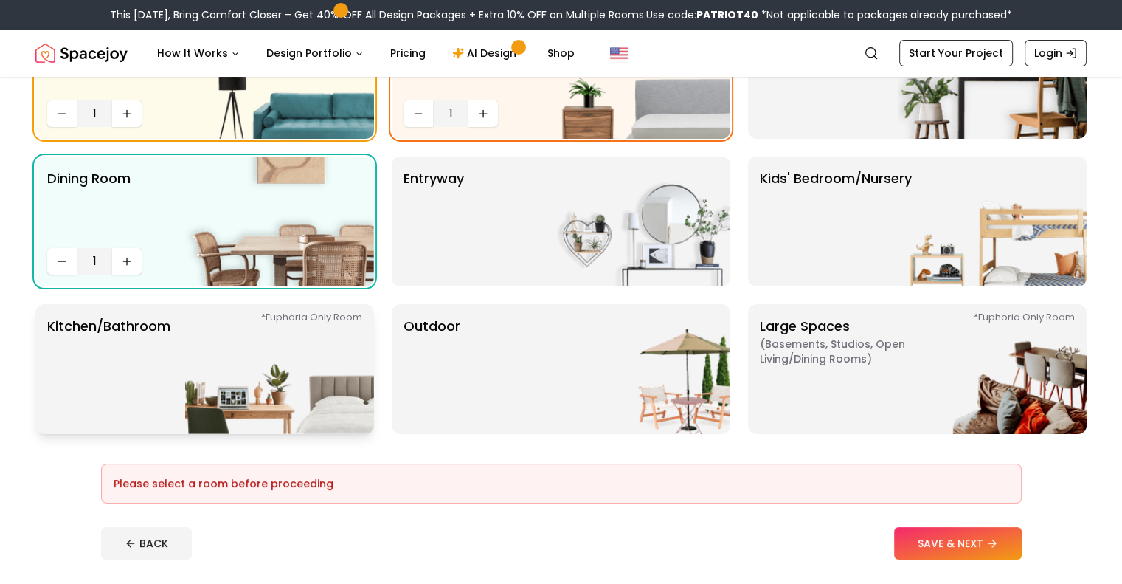
click at [288, 343] on img at bounding box center [279, 369] width 189 height 130
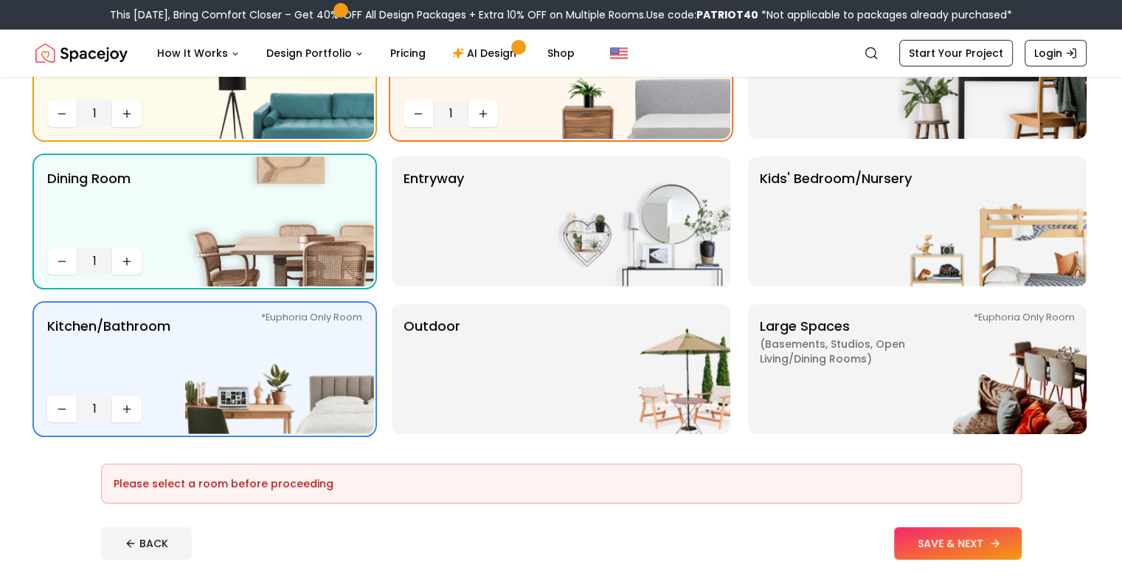
click at [1022, 548] on button "SAVE & NEXT" at bounding box center [958, 543] width 128 height 32
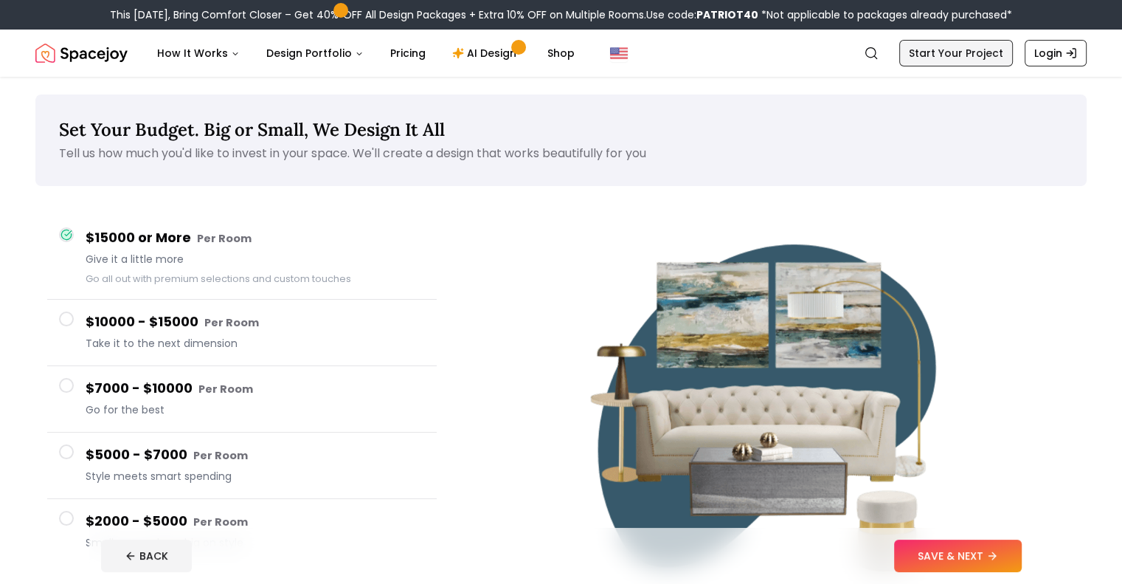
click at [957, 55] on link "Start Your Project" at bounding box center [956, 53] width 114 height 27
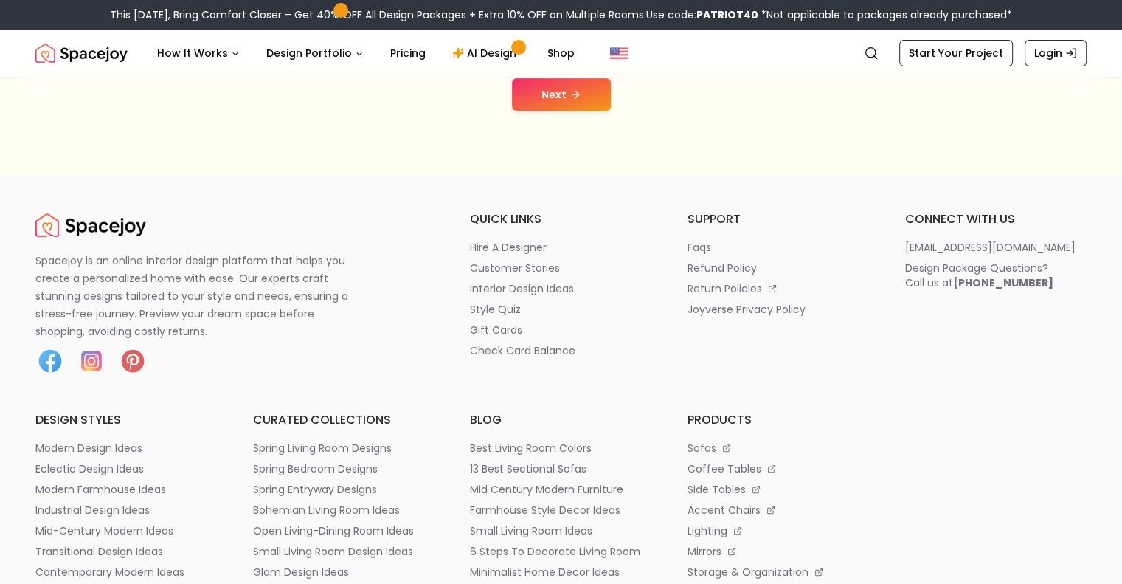
scroll to position [370, 0]
